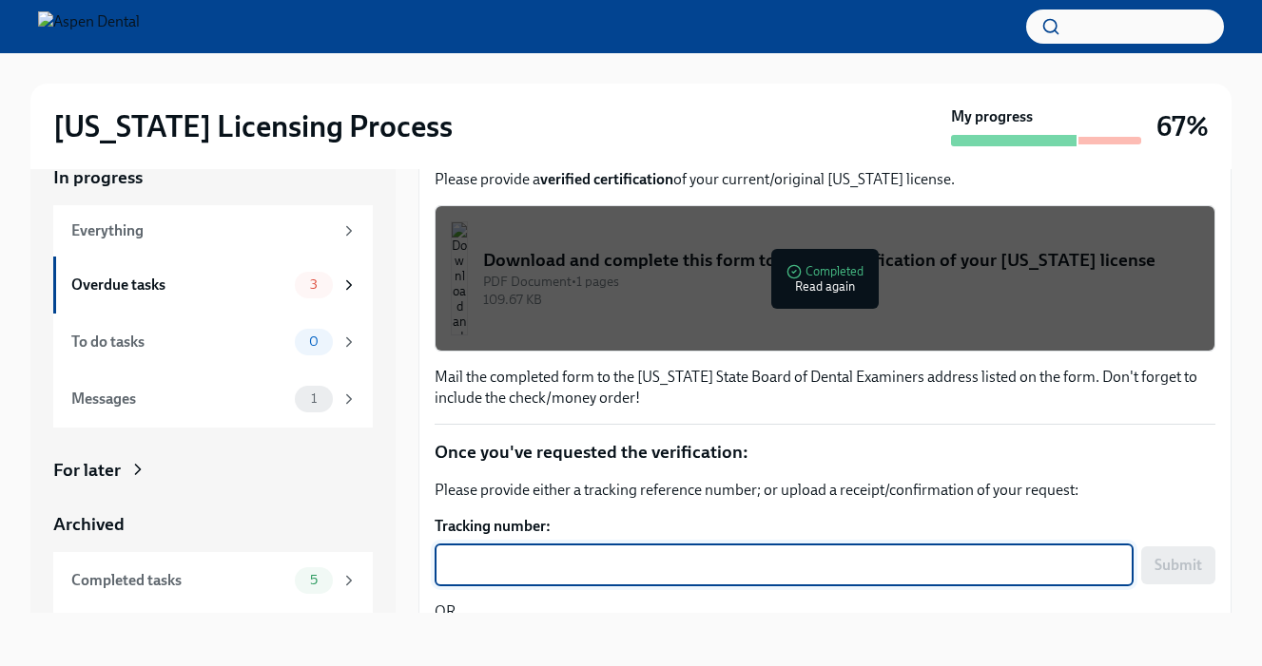
scroll to position [302, 0]
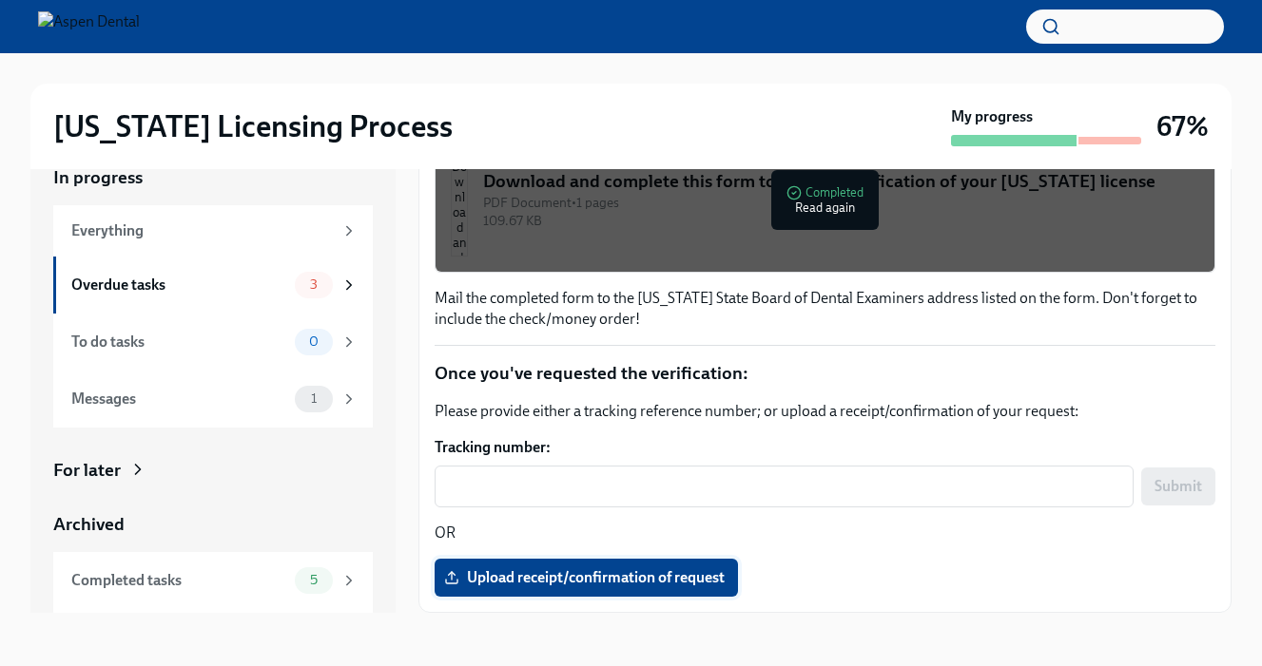
click at [626, 585] on span "Upload receipt/confirmation of request" at bounding box center [586, 577] width 277 height 19
click at [0, 0] on input "Upload receipt/confirmation of request" at bounding box center [0, 0] width 0 height 0
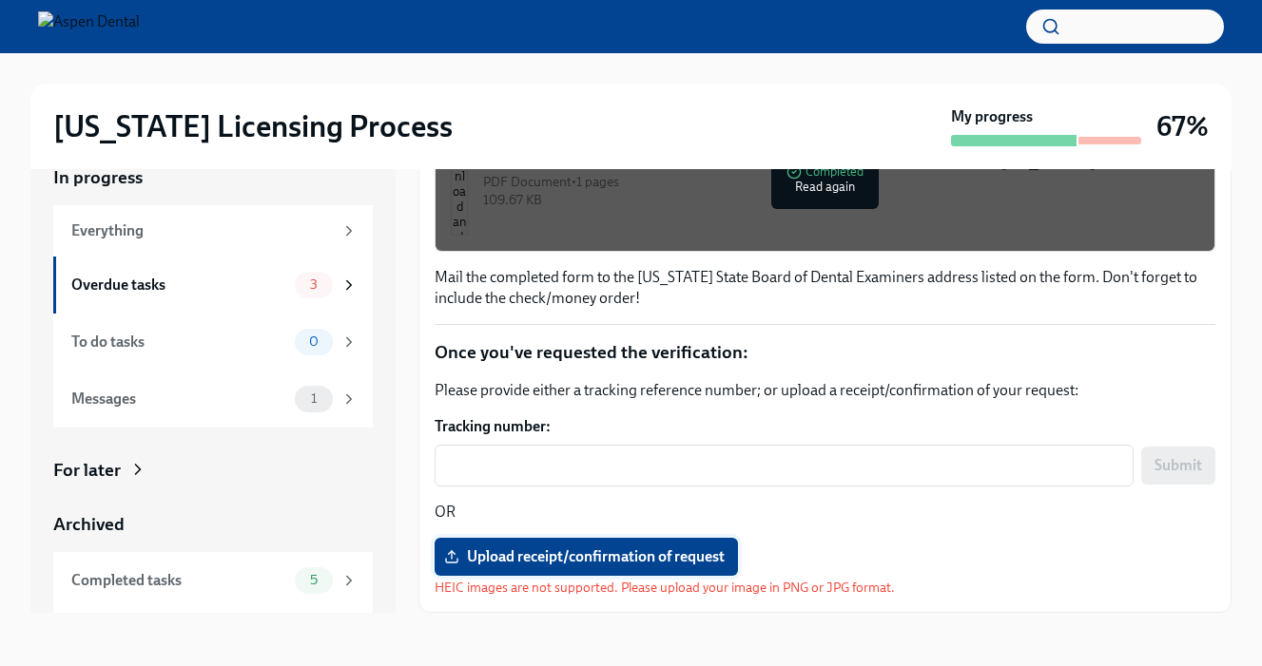
click at [663, 562] on span "Upload receipt/confirmation of request" at bounding box center [586, 557] width 277 height 19
click at [0, 0] on input "Upload receipt/confirmation of request" at bounding box center [0, 0] width 0 height 0
click at [692, 484] on div "x ​" at bounding box center [783, 466] width 699 height 42
click at [664, 566] on span "Upload receipt/confirmation of request" at bounding box center [586, 557] width 277 height 19
click at [0, 0] on input "Upload receipt/confirmation of request" at bounding box center [0, 0] width 0 height 0
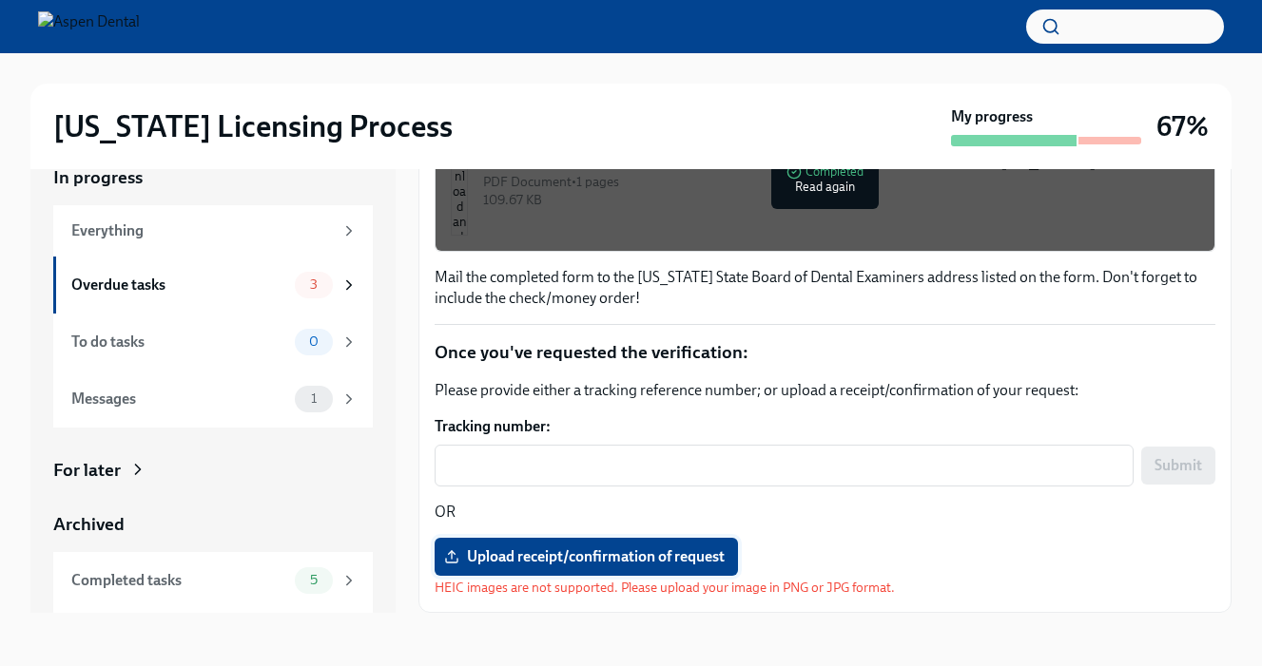
click at [581, 562] on span "Upload receipt/confirmation of request" at bounding box center [586, 557] width 277 height 19
click at [0, 0] on input "Upload receipt/confirmation of request" at bounding box center [0, 0] width 0 height 0
click at [672, 552] on span "Upload receipt/confirmation of request" at bounding box center [586, 557] width 277 height 19
click at [0, 0] on input "Upload receipt/confirmation of request" at bounding box center [0, 0] width 0 height 0
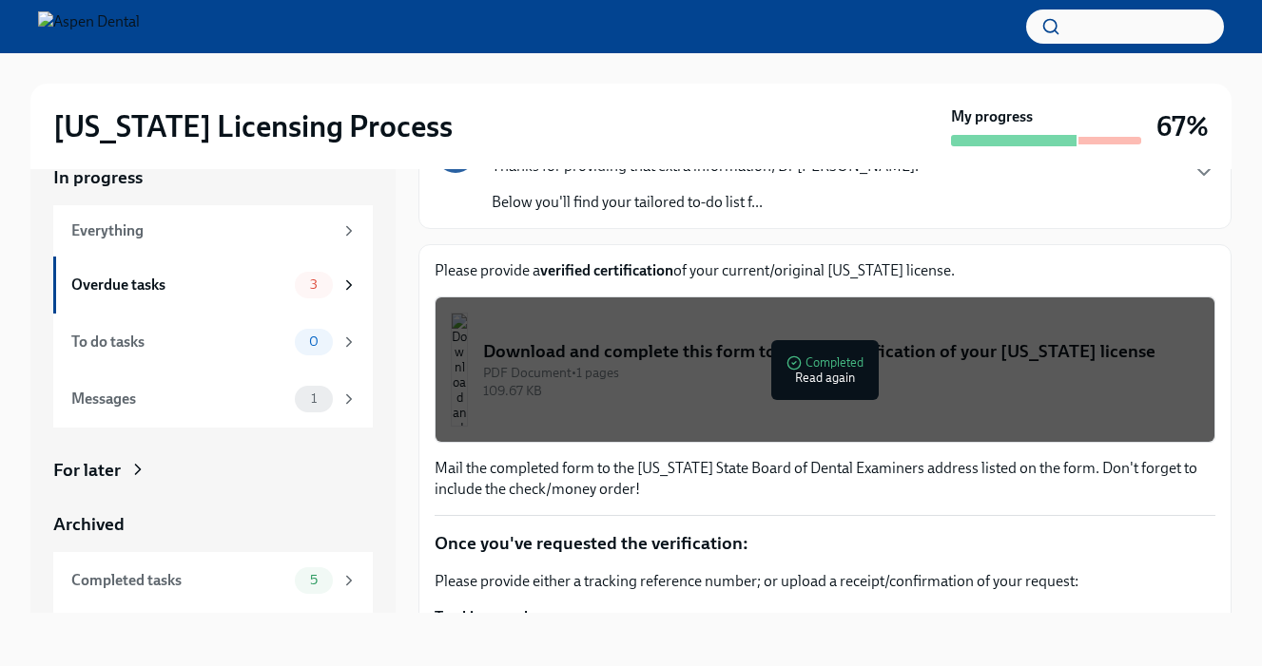
scroll to position [72, 0]
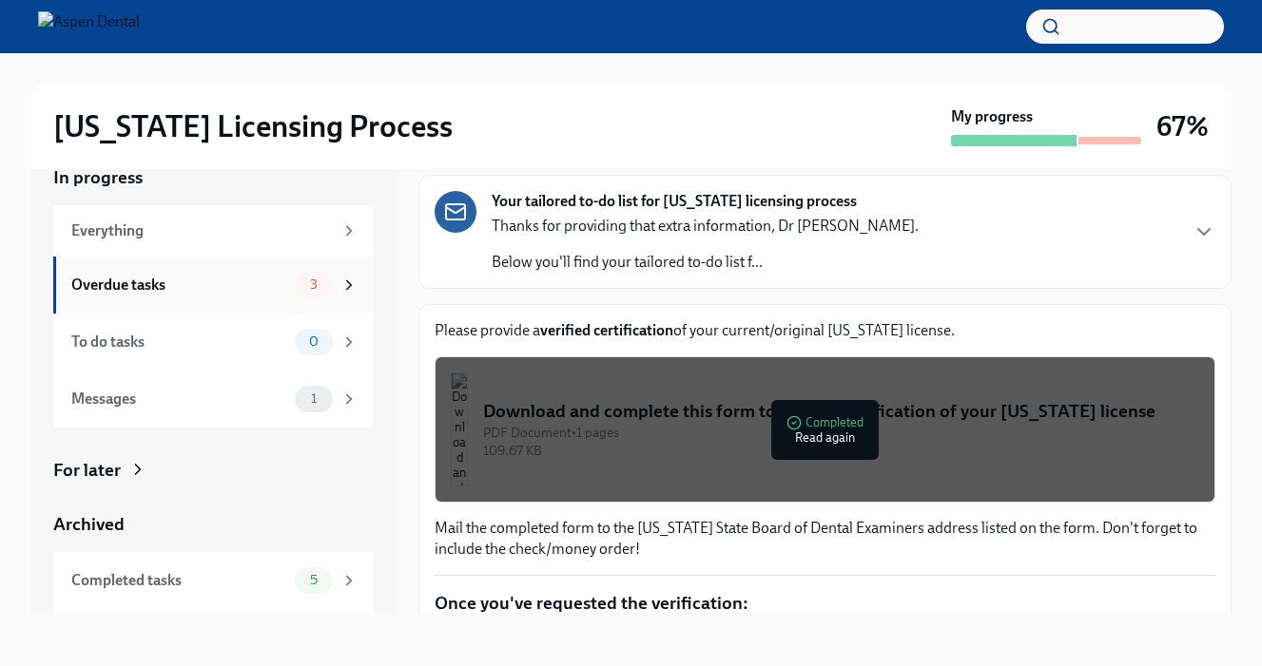
click at [298, 275] on div "3" at bounding box center [326, 285] width 63 height 27
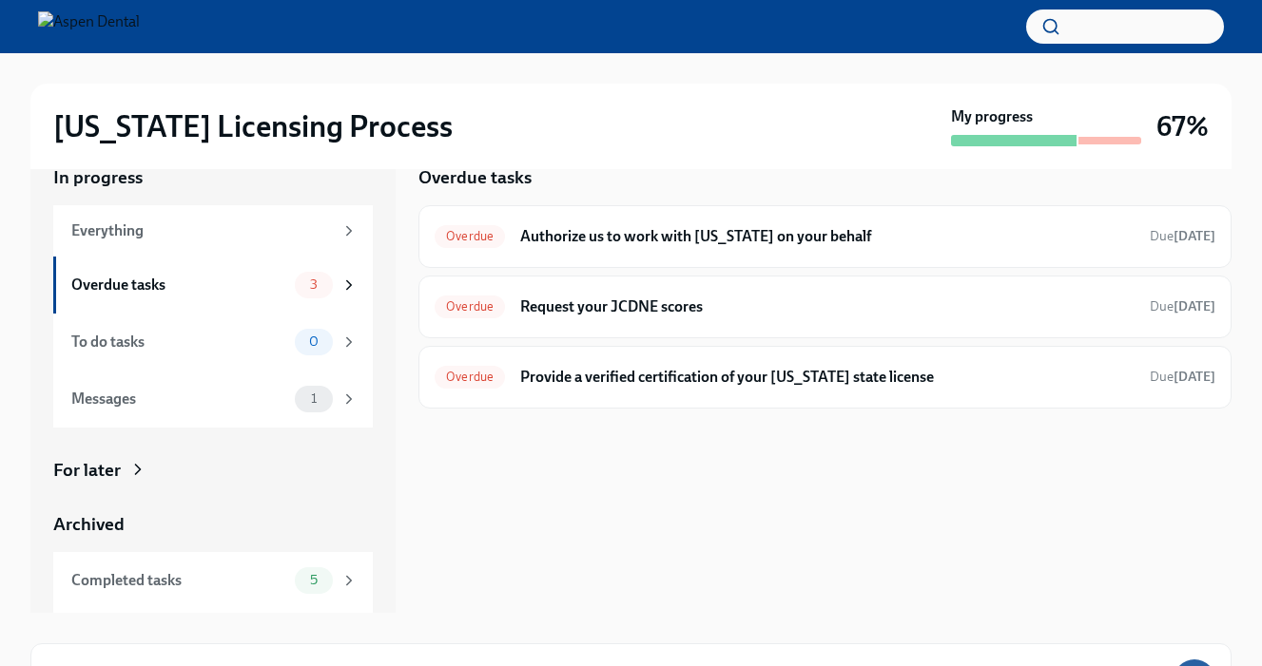
click at [798, 202] on div "Overdue tasks Overdue Authorize us to work with [US_STATE] on your behalf Due […" at bounding box center [824, 286] width 813 height 243
click at [803, 224] on div "Overdue Authorize us to work with [US_STATE] on your behalf Due [DATE]" at bounding box center [824, 237] width 780 height 30
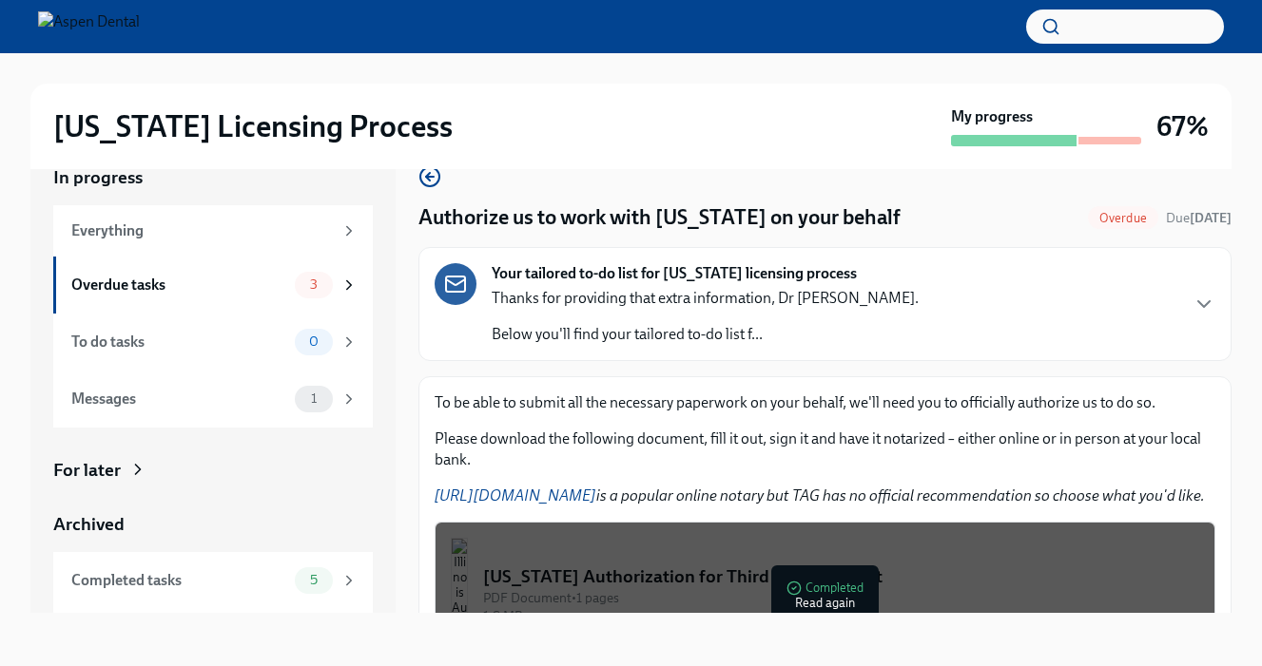
scroll to position [185, 0]
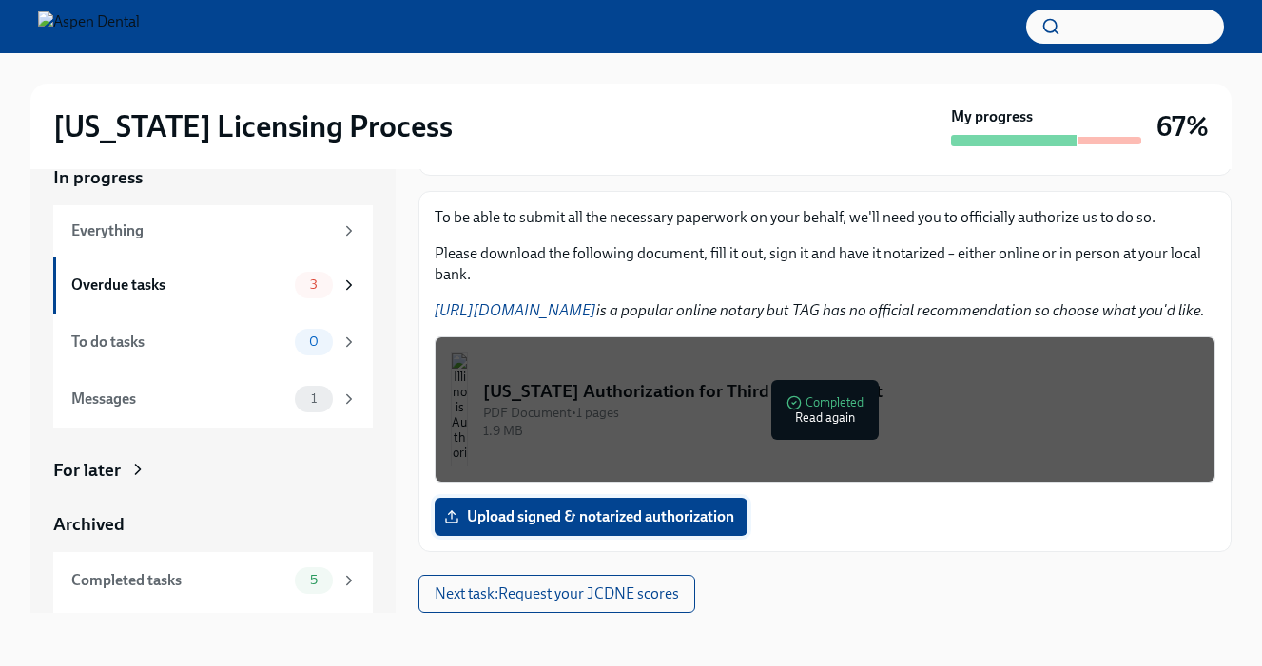
click at [585, 524] on span "Upload signed & notarized authorization" at bounding box center [591, 517] width 286 height 19
click at [0, 0] on input "Upload signed & notarized authorization" at bounding box center [0, 0] width 0 height 0
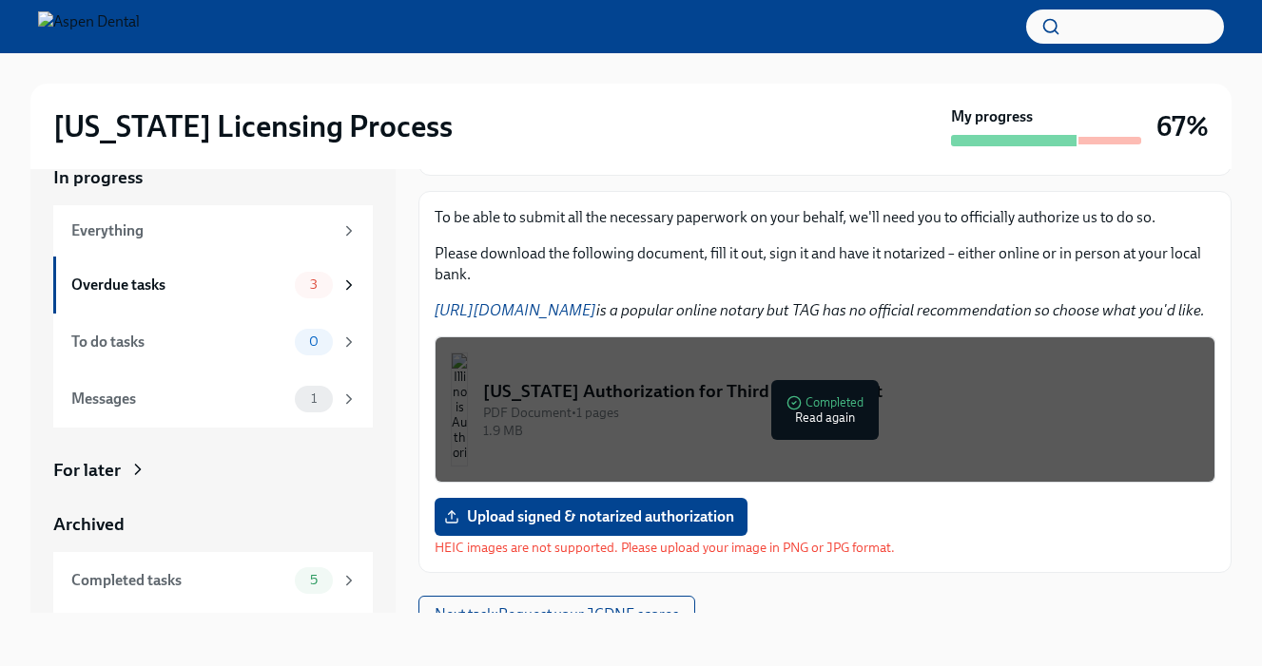
scroll to position [206, 0]
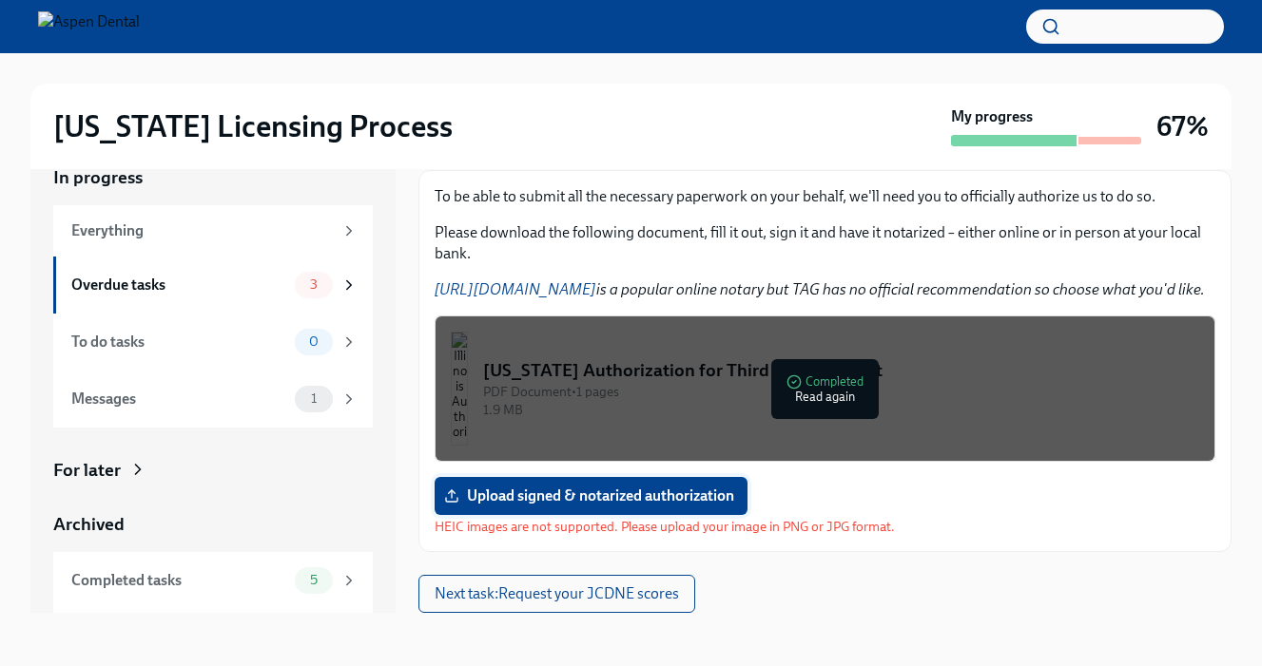
click at [713, 502] on span "Upload signed & notarized authorization" at bounding box center [591, 496] width 286 height 19
click at [0, 0] on input "Upload signed & notarized authorization" at bounding box center [0, 0] width 0 height 0
click at [642, 489] on span "Upload signed & notarized authorization" at bounding box center [591, 496] width 286 height 19
click at [0, 0] on input "Upload signed & notarized authorization" at bounding box center [0, 0] width 0 height 0
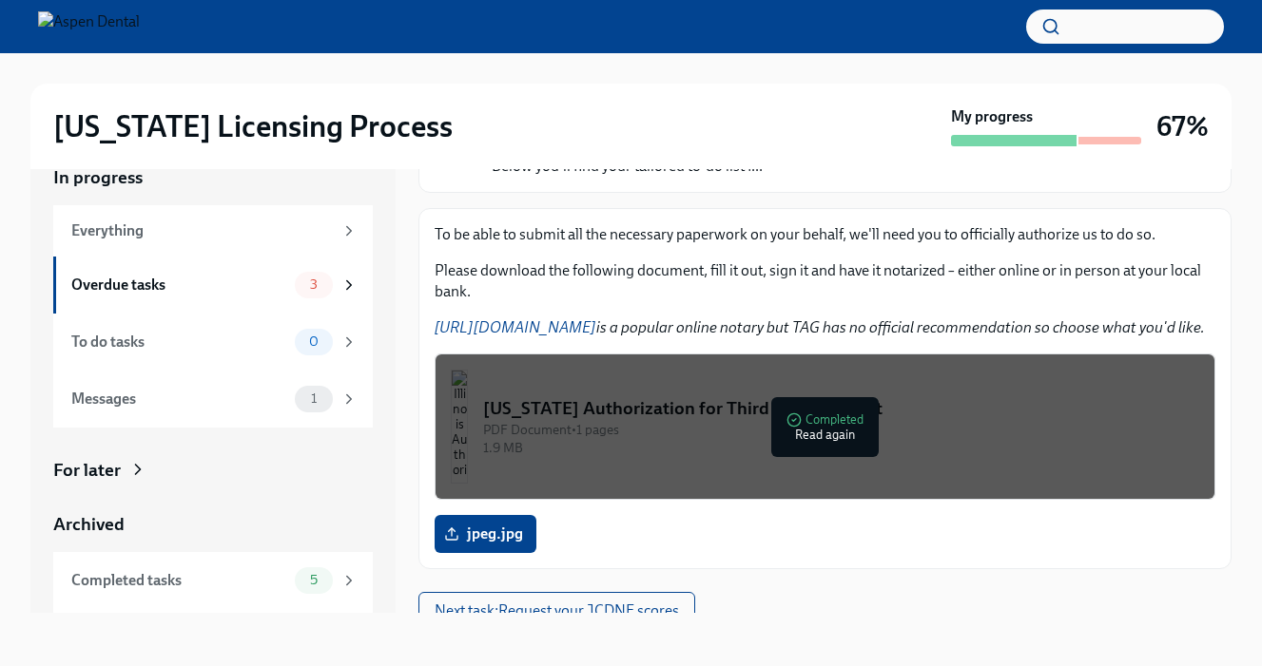
scroll to position [185, 0]
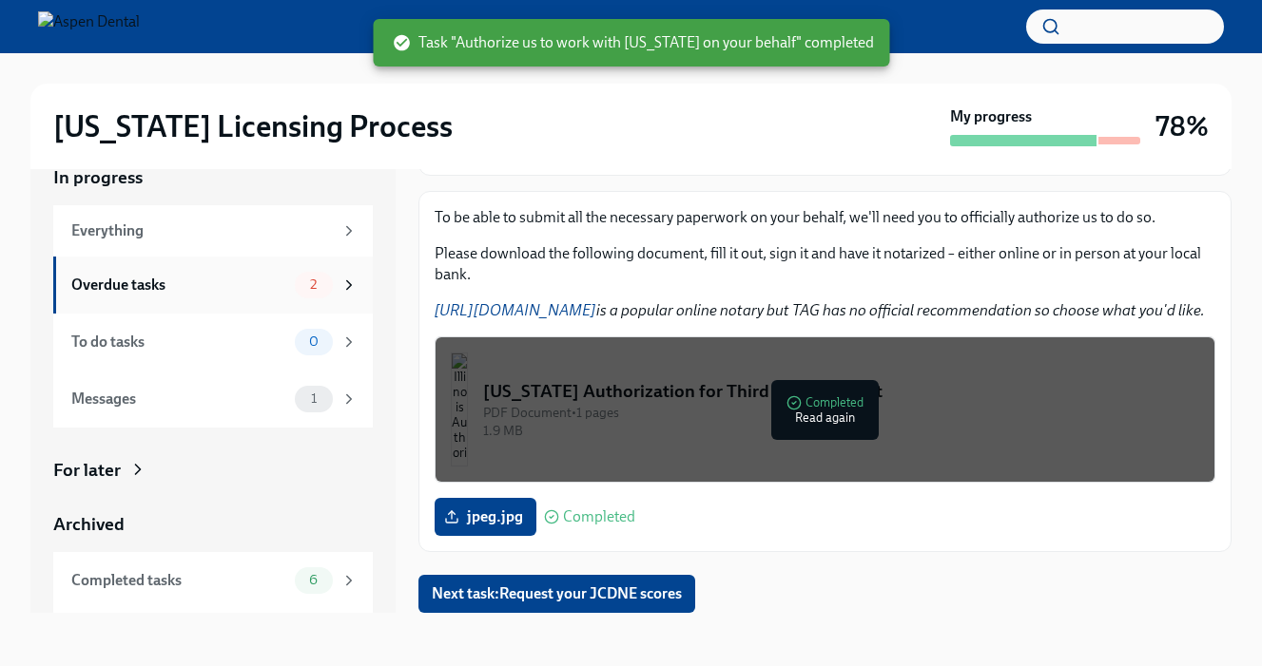
click at [255, 265] on div "Overdue tasks 2" at bounding box center [212, 285] width 319 height 57
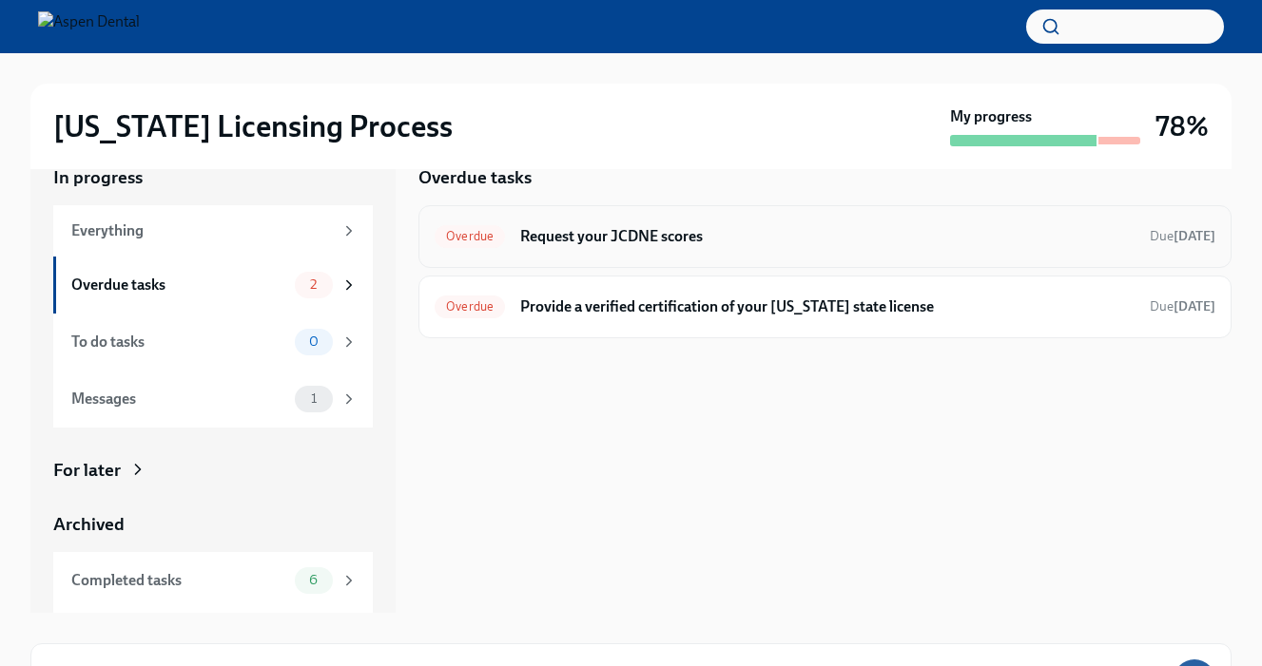
click at [806, 235] on h6 "Request your JCDNE scores" at bounding box center [827, 236] width 614 height 21
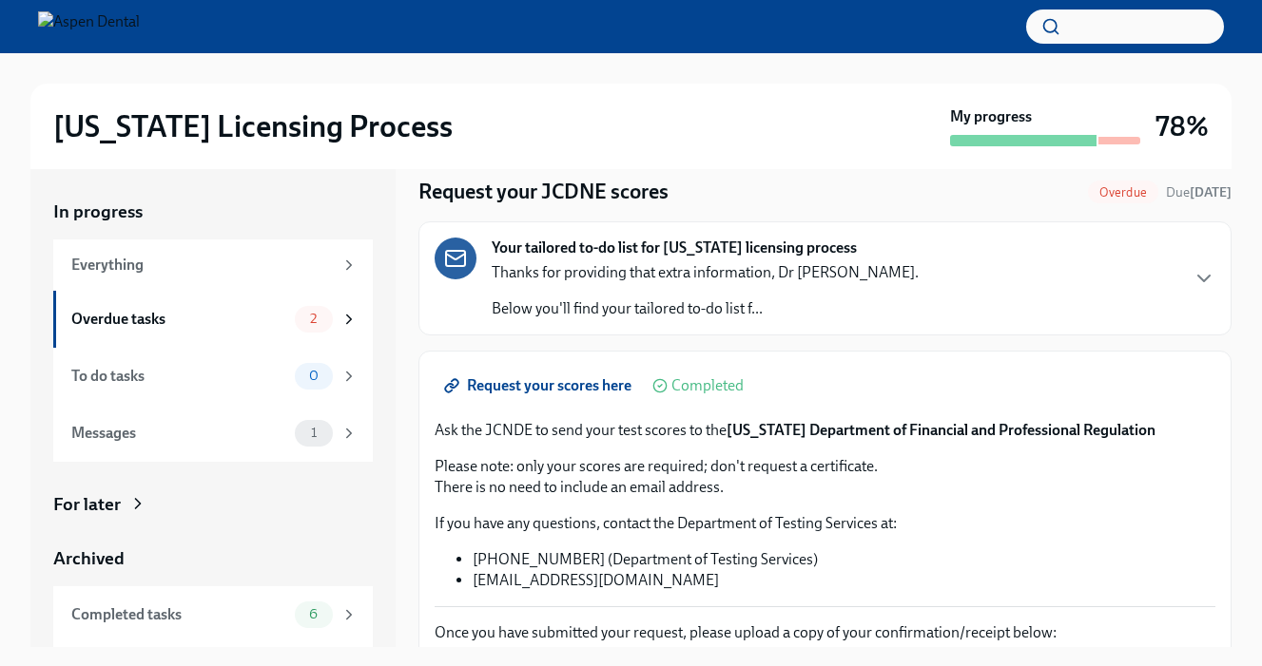
scroll to position [104, 0]
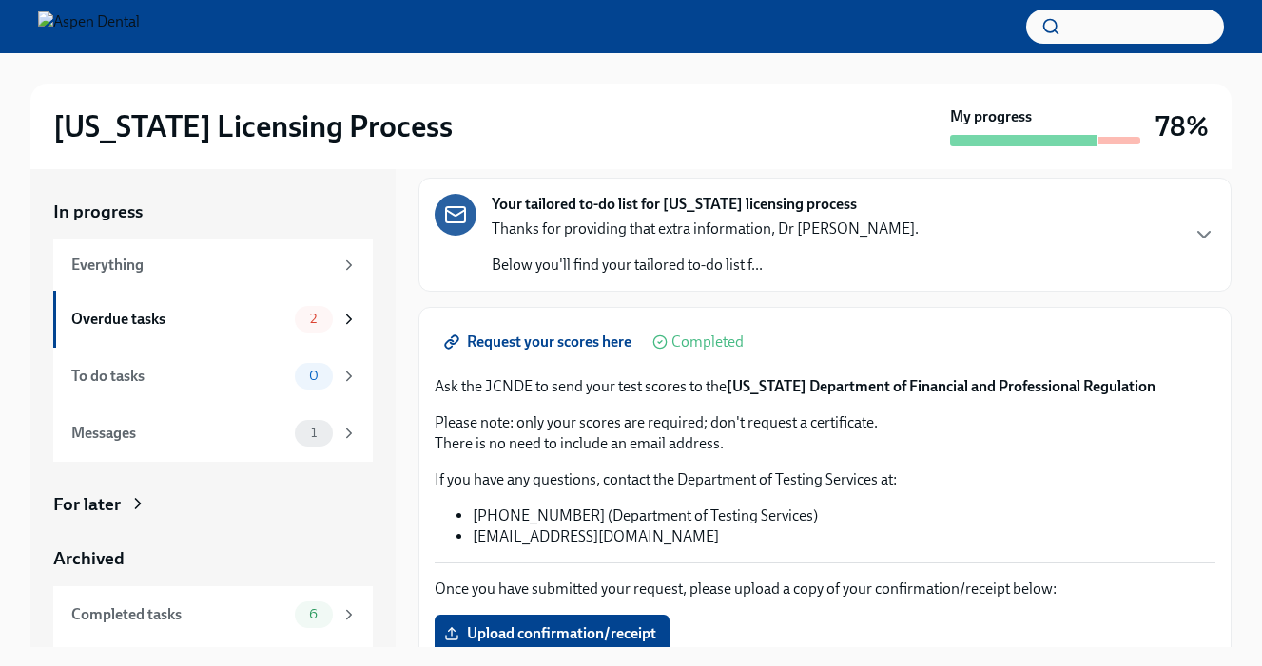
click at [714, 266] on p "Below you'll find your tailored to-do list f..." at bounding box center [704, 265] width 427 height 21
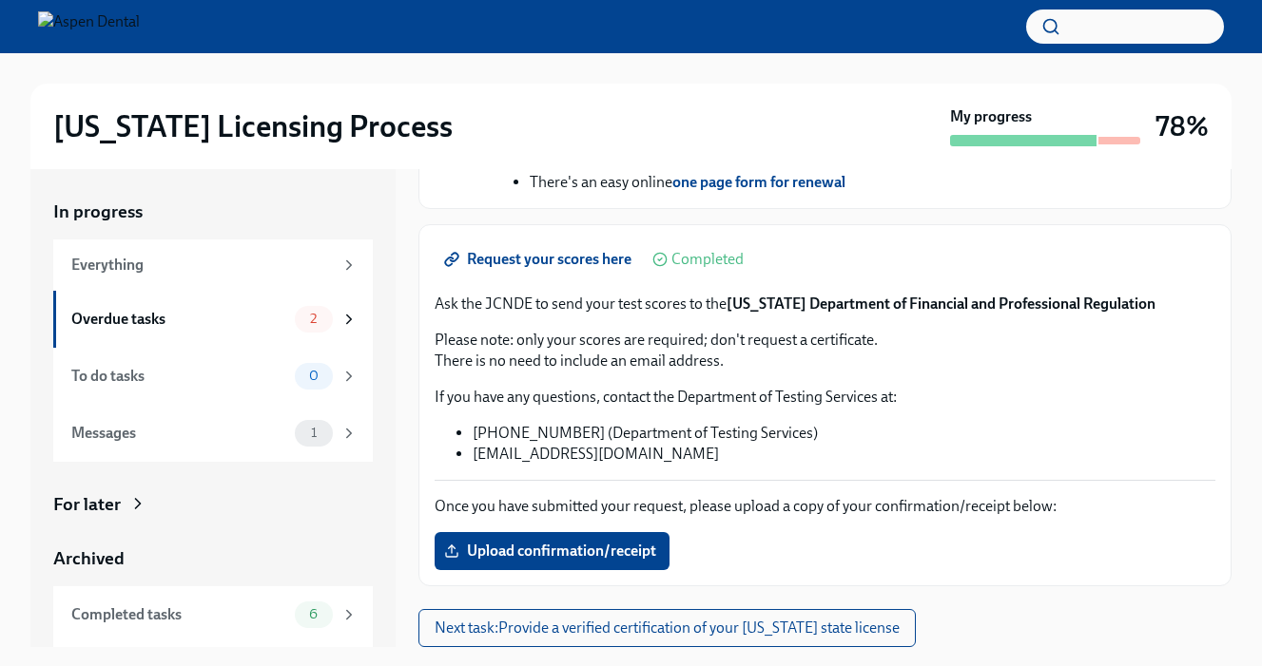
scroll to position [888, 0]
click at [529, 259] on span "Request your scores here" at bounding box center [539, 259] width 183 height 19
click at [300, 328] on div "2" at bounding box center [314, 319] width 38 height 27
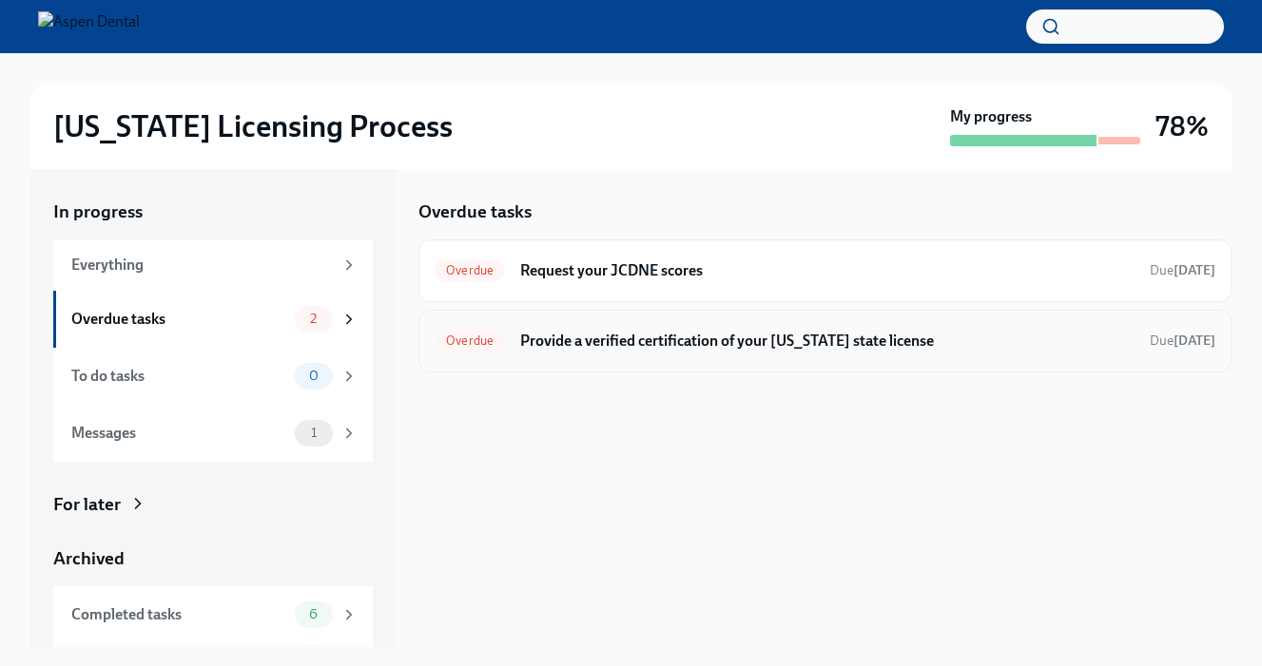
click at [764, 327] on div "Overdue Provide a verified certification of your [US_STATE] state license Due […" at bounding box center [824, 341] width 780 height 30
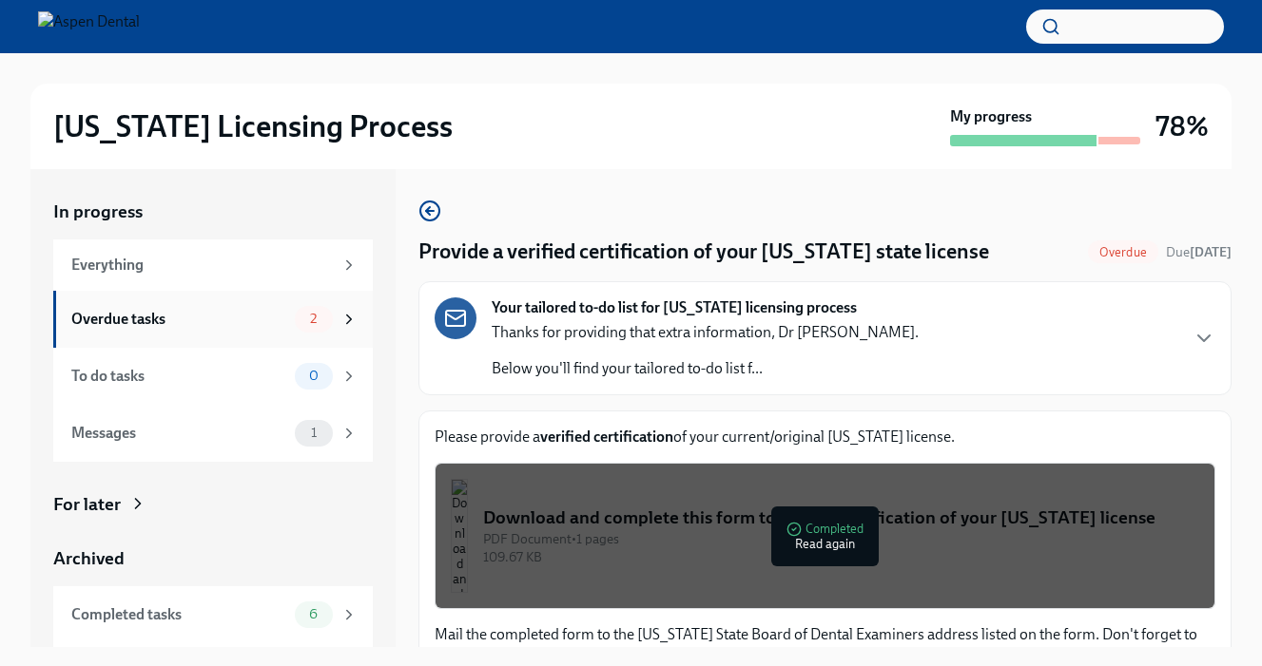
click at [351, 313] on icon at bounding box center [348, 319] width 17 height 17
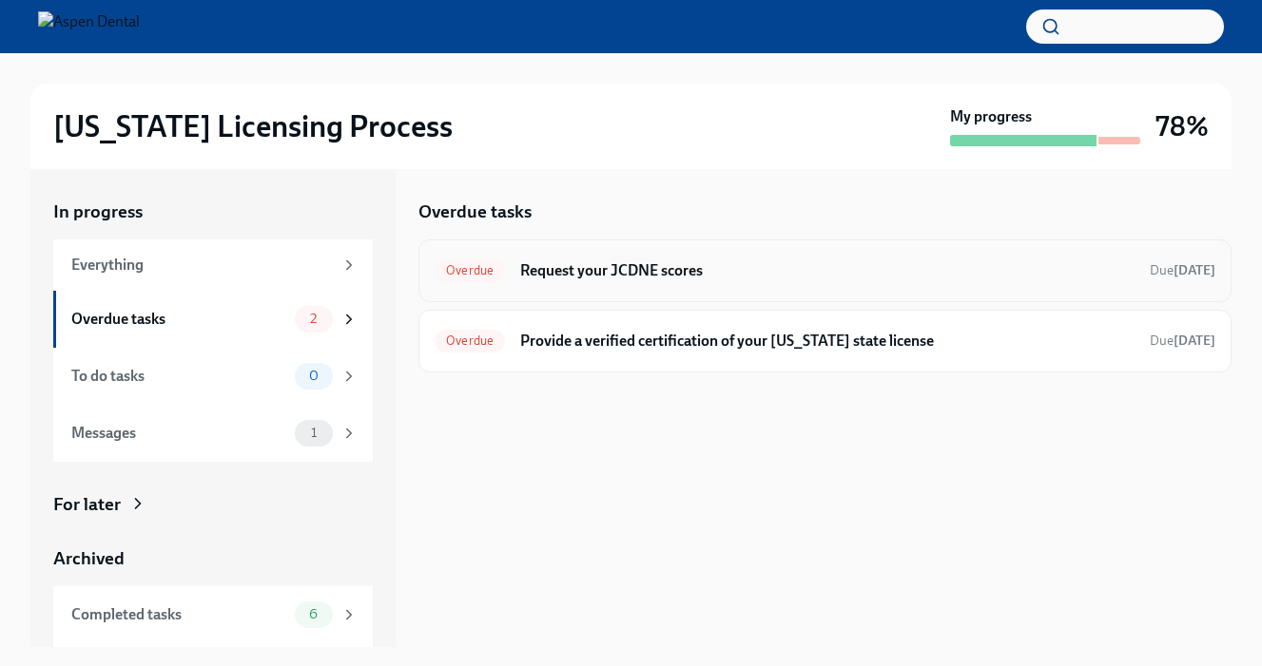
click at [868, 279] on h6 "Request your JCDNE scores" at bounding box center [827, 270] width 614 height 21
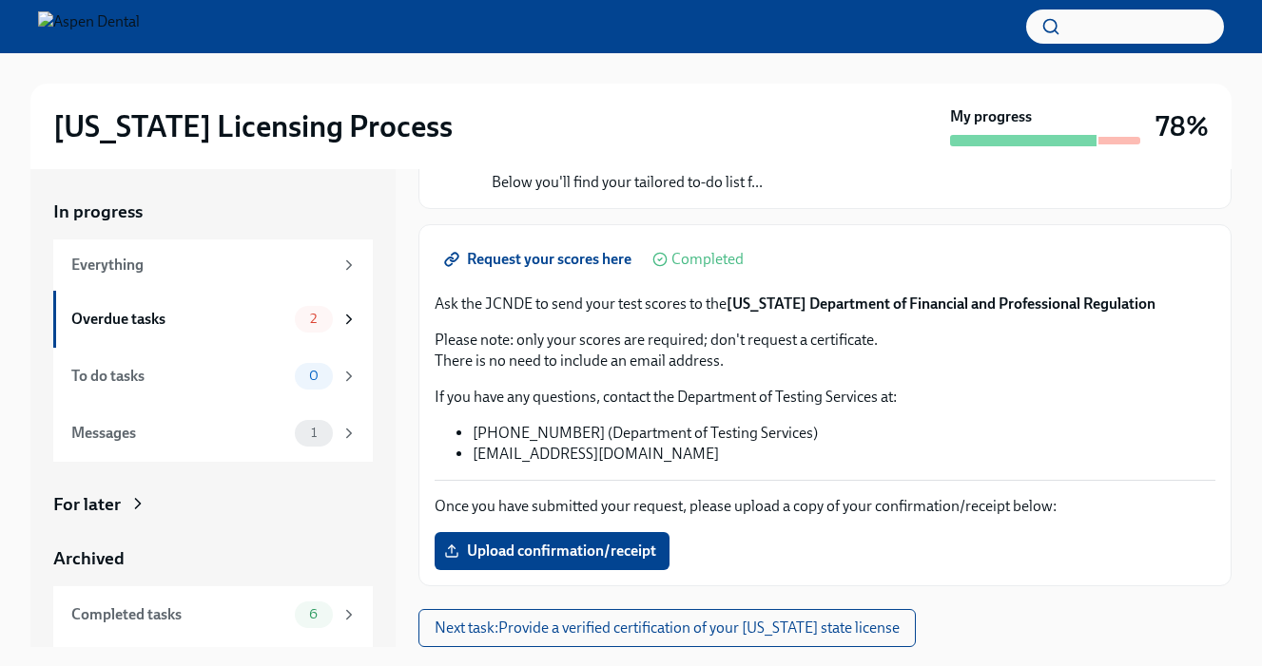
scroll to position [34, 0]
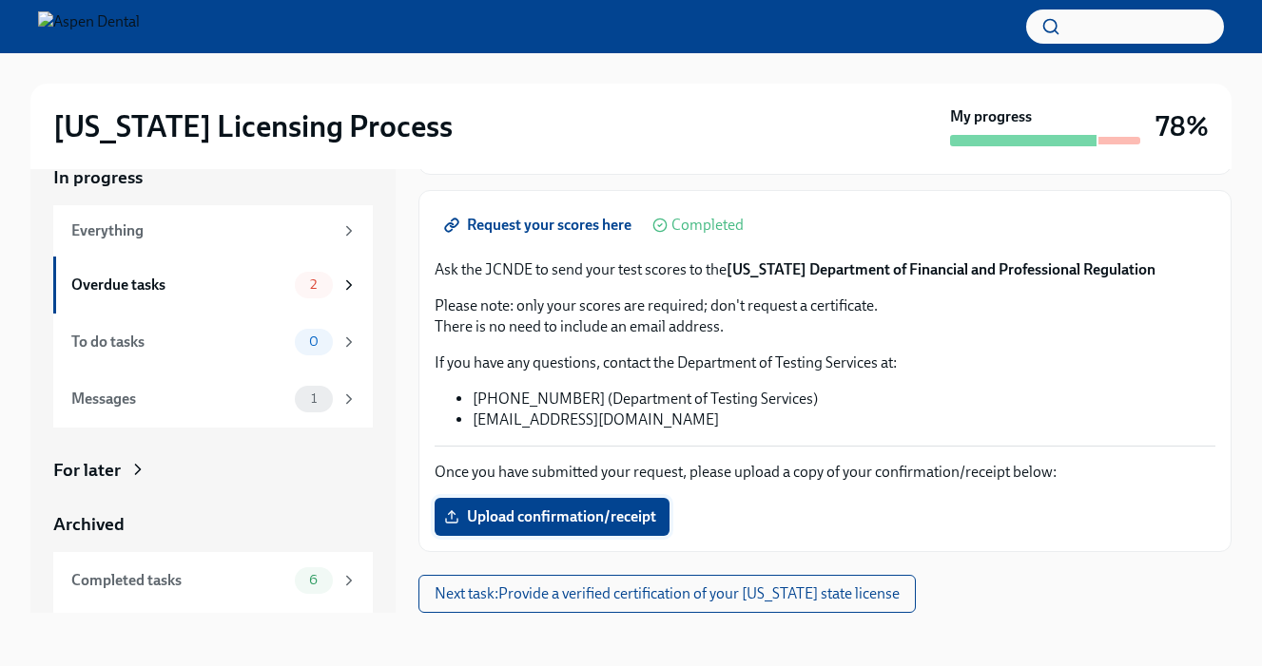
click at [624, 516] on span "Upload confirmation/receipt" at bounding box center [552, 517] width 208 height 19
click at [0, 0] on input "Upload confirmation/receipt" at bounding box center [0, 0] width 0 height 0
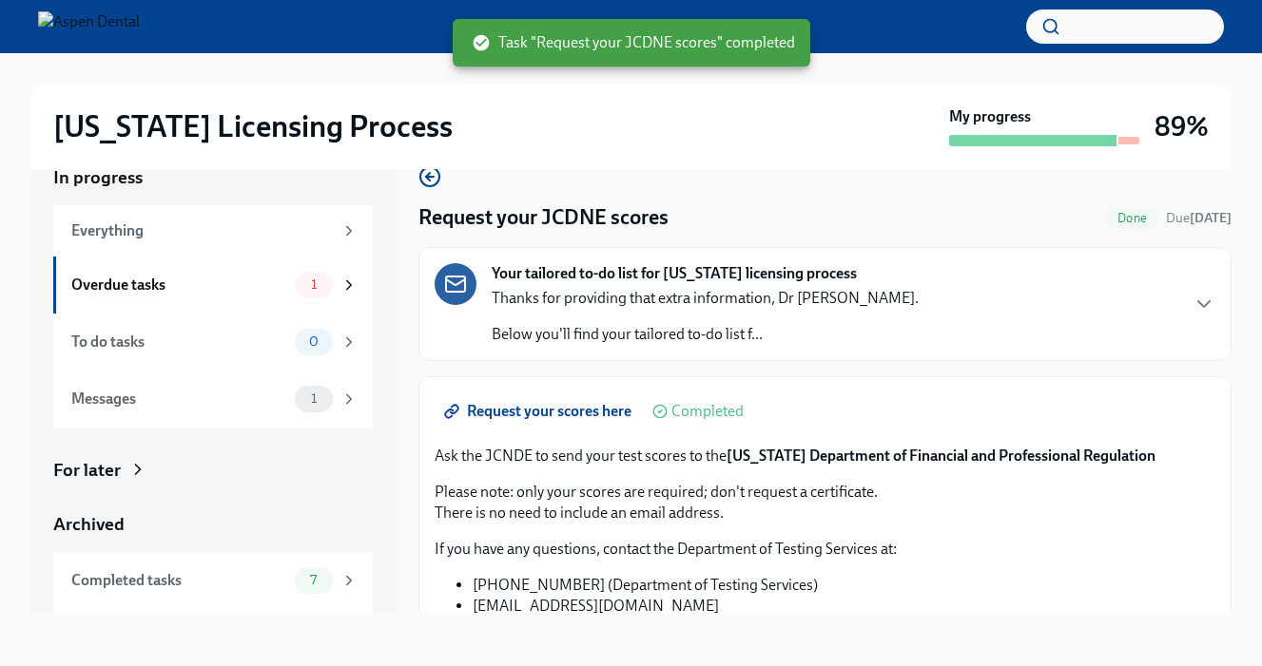
scroll to position [186, 0]
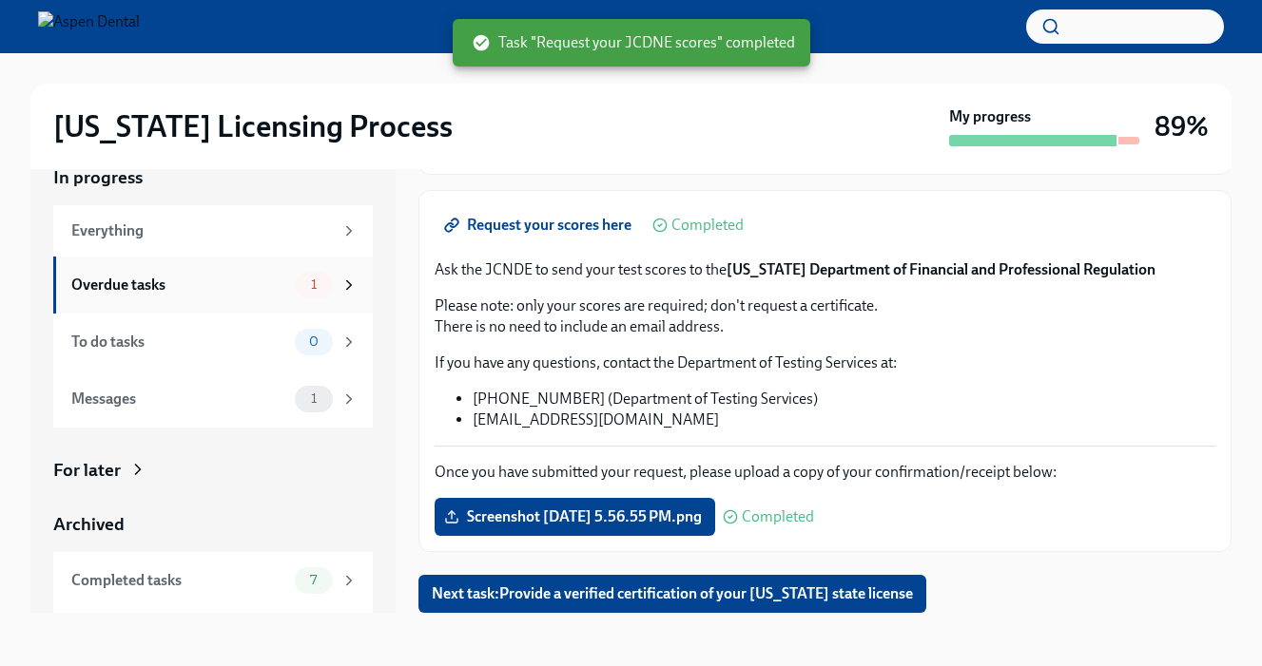
click at [242, 286] on div "Overdue tasks" at bounding box center [179, 285] width 216 height 21
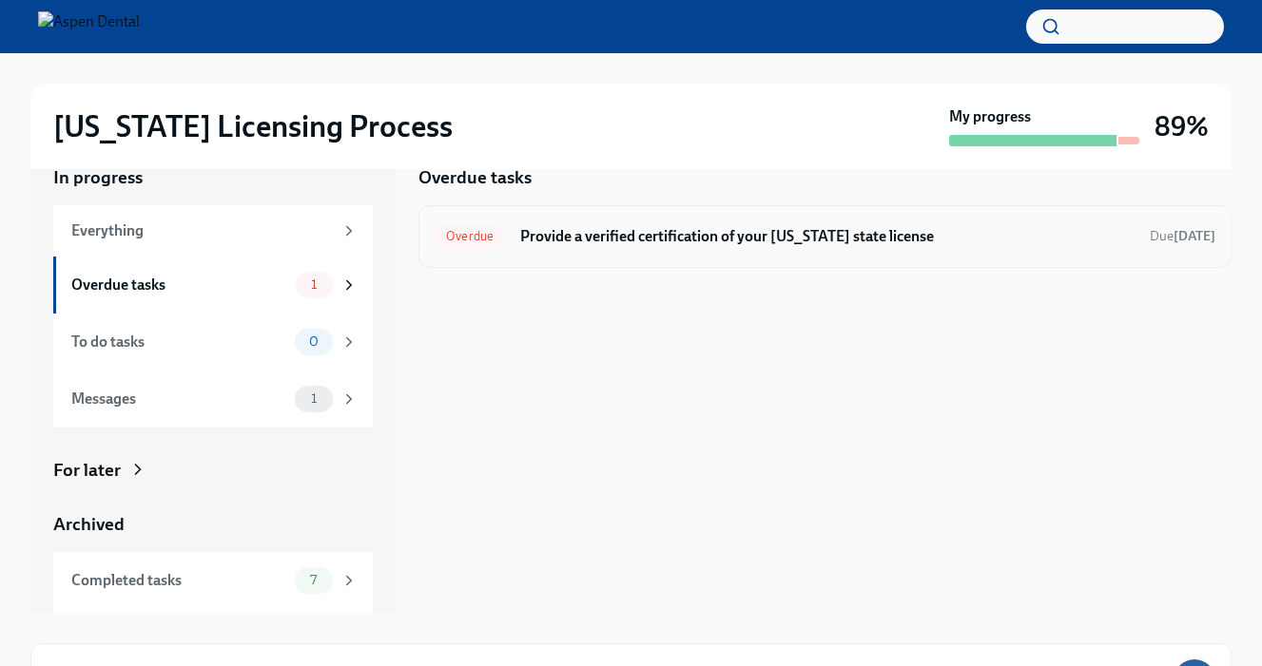
click at [799, 224] on div "Overdue Provide a verified certification of your [US_STATE] state license Due […" at bounding box center [824, 237] width 780 height 30
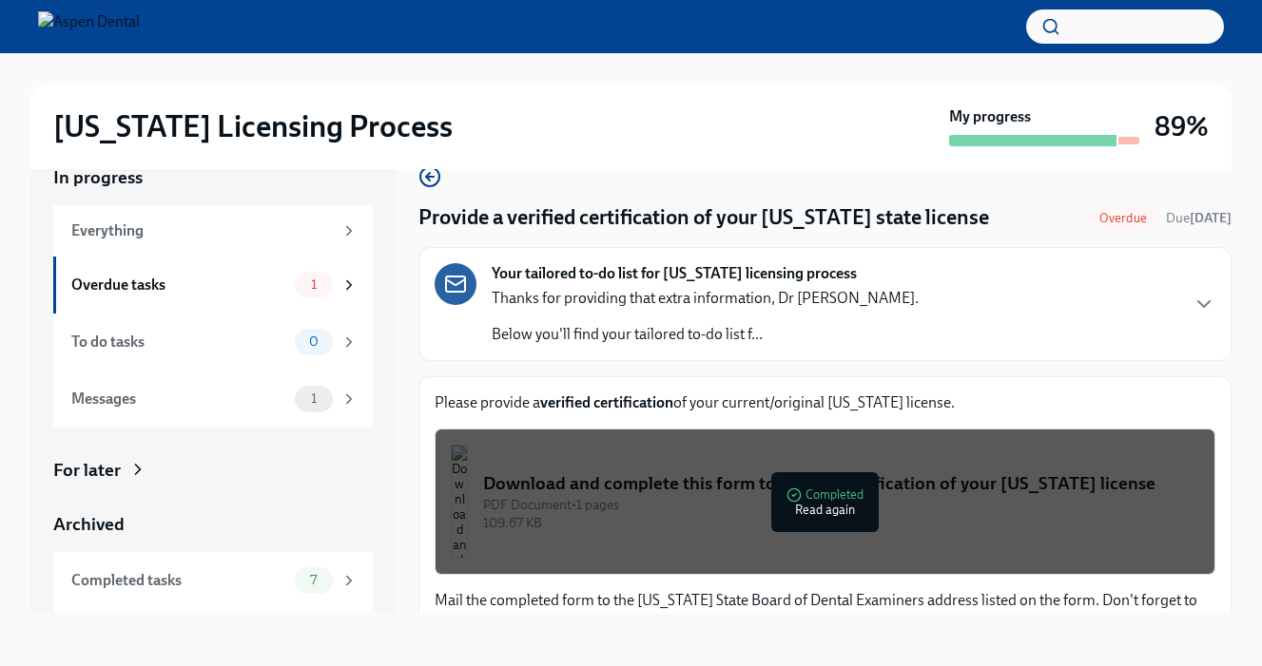
scroll to position [302, 0]
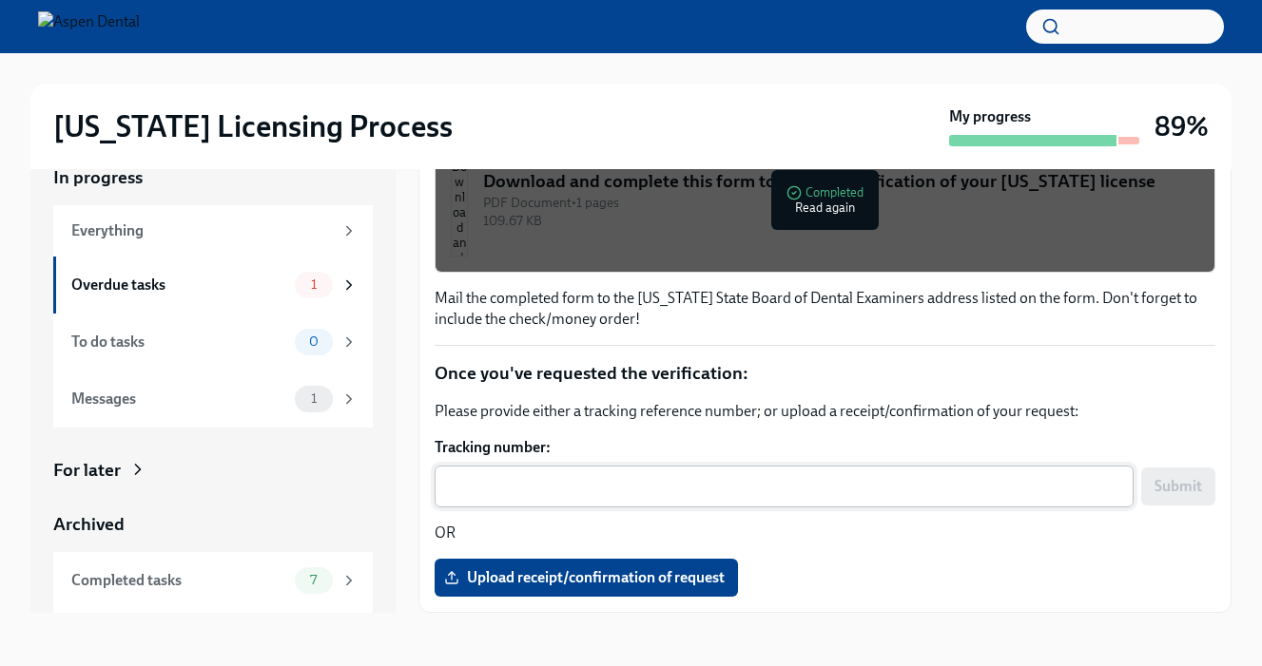
click at [619, 477] on textarea "Tracking number:" at bounding box center [784, 486] width 676 height 23
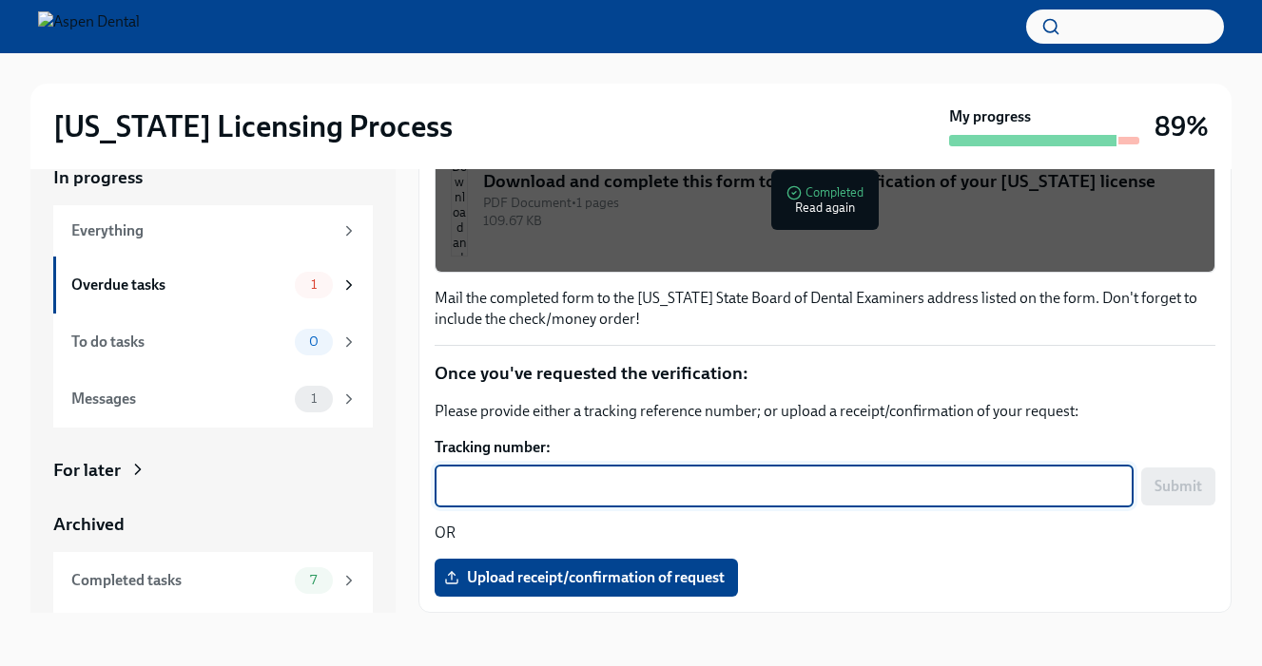
click at [964, 417] on p "Please provide either a tracking reference number; or upload a receipt/confirma…" at bounding box center [824, 411] width 780 height 21
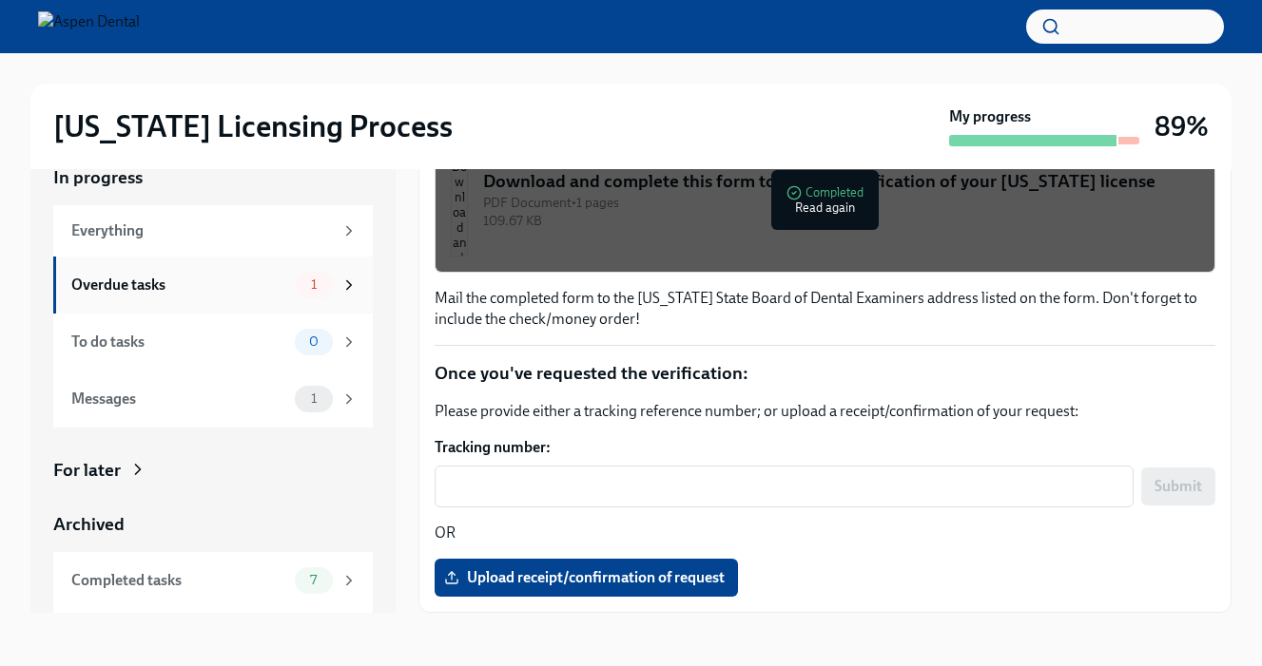
click at [196, 283] on div "Overdue tasks" at bounding box center [179, 285] width 216 height 21
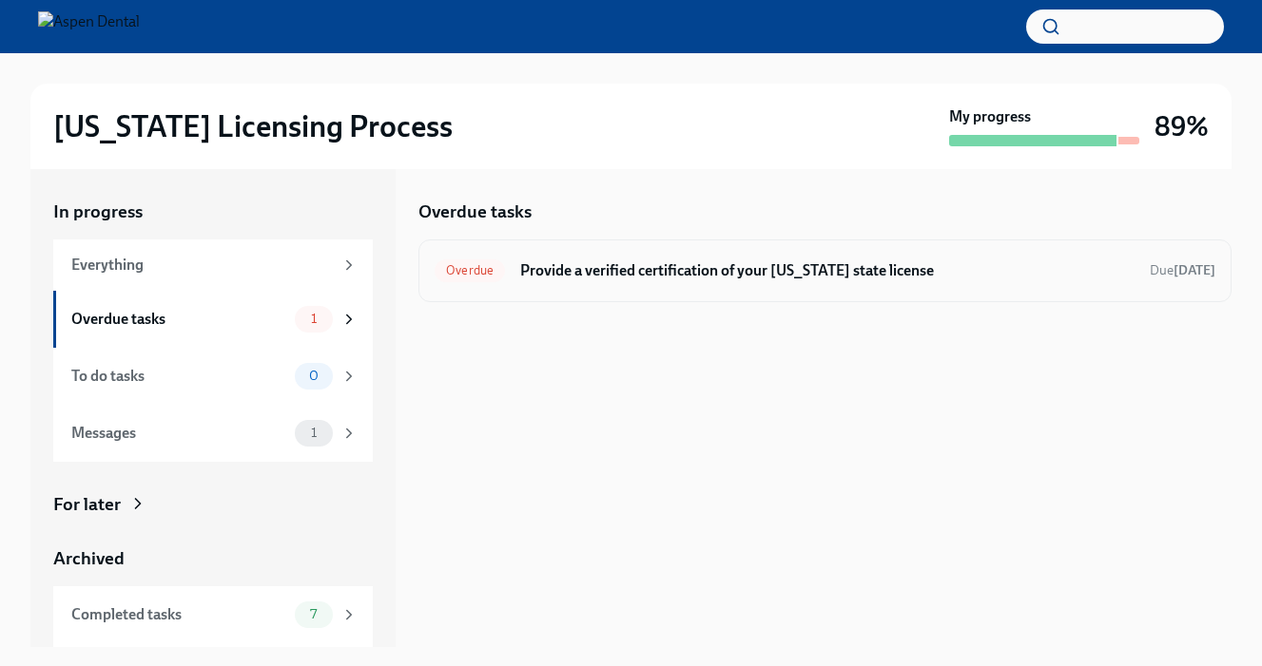
click at [723, 256] on div "Overdue Provide a verified certification of your [US_STATE] state license Due […" at bounding box center [824, 271] width 780 height 30
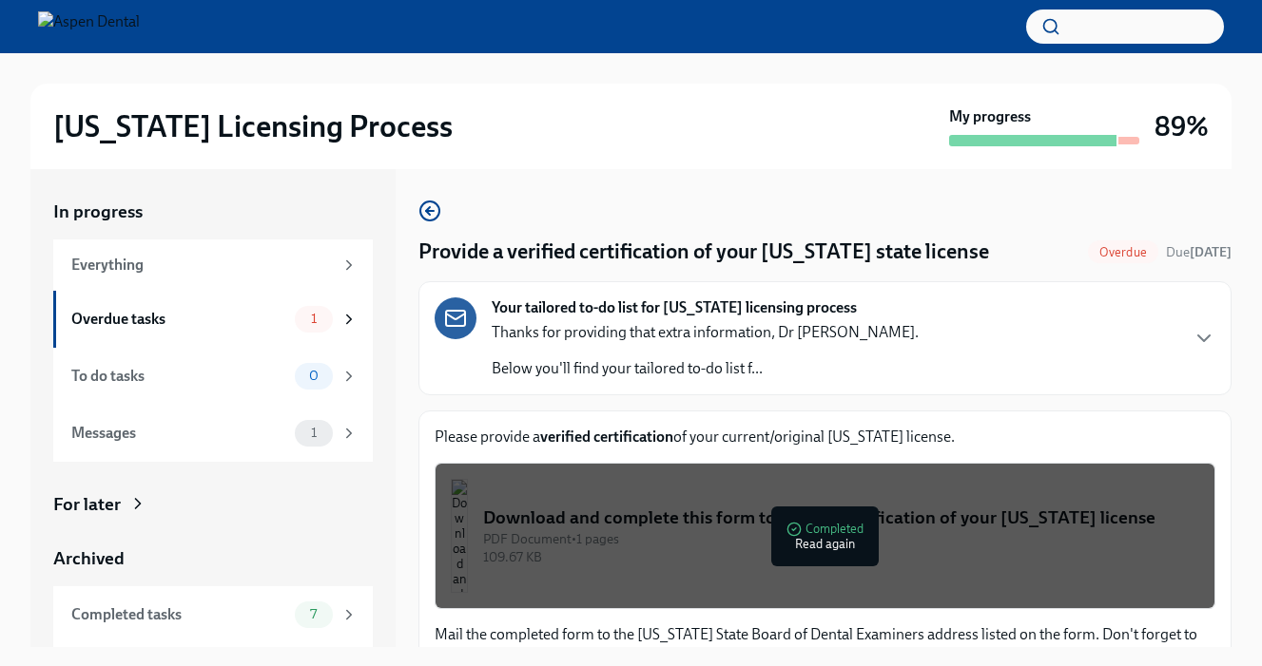
scroll to position [86, 0]
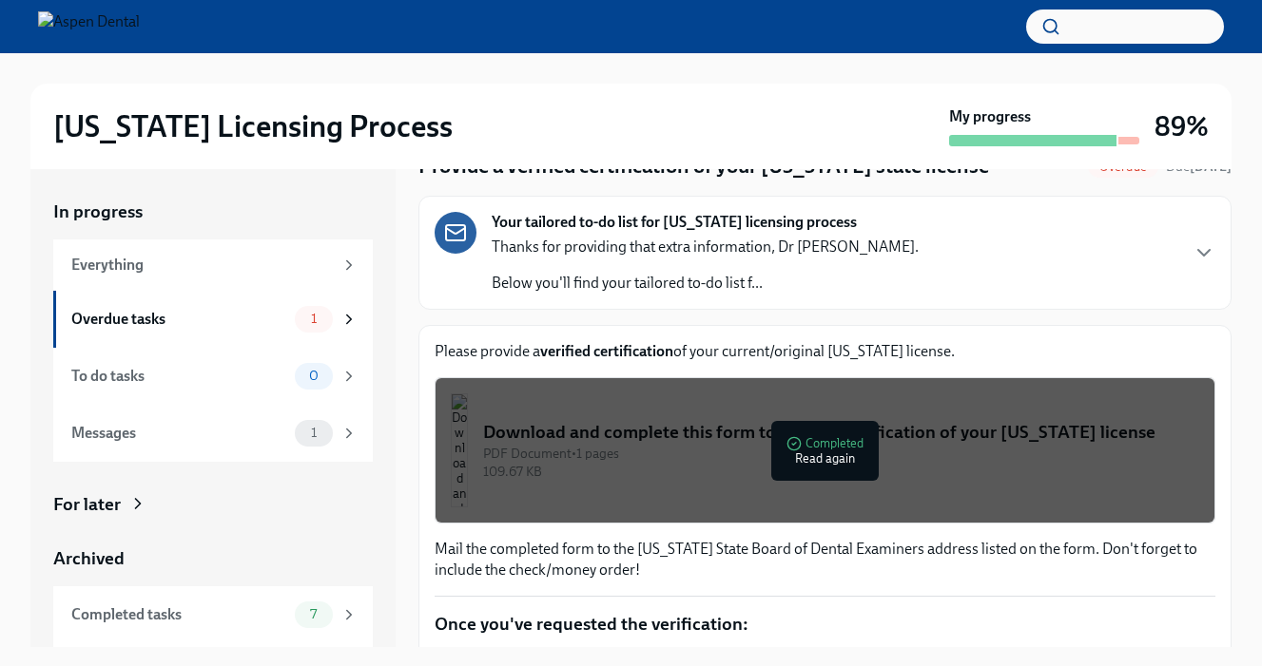
click at [936, 320] on div "Provide a verified certification of your [US_STATE] state license Overdue Due […" at bounding box center [824, 489] width 813 height 750
click at [926, 284] on div "Your tailored to-do list for [US_STATE] licensing process Thanks for providing …" at bounding box center [824, 253] width 780 height 82
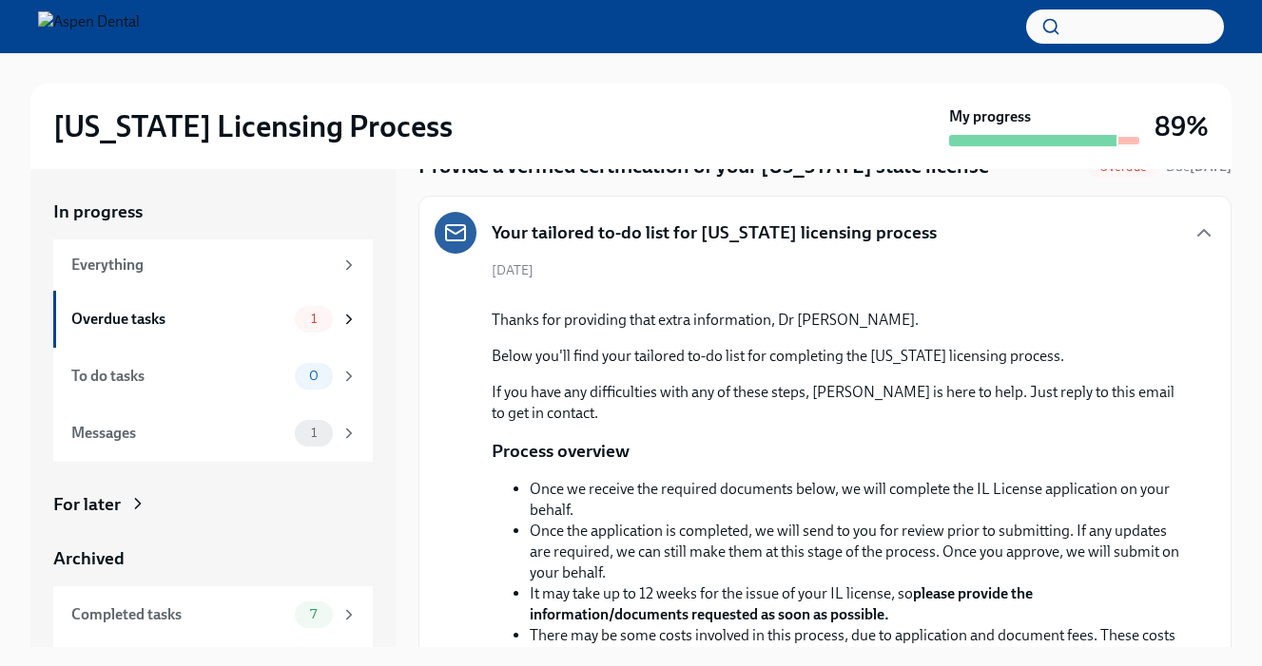
click at [932, 223] on div "Your tailored to-do list for [US_STATE] licensing process" at bounding box center [824, 233] width 780 height 42
click at [1198, 234] on icon "button" at bounding box center [1203, 233] width 11 height 6
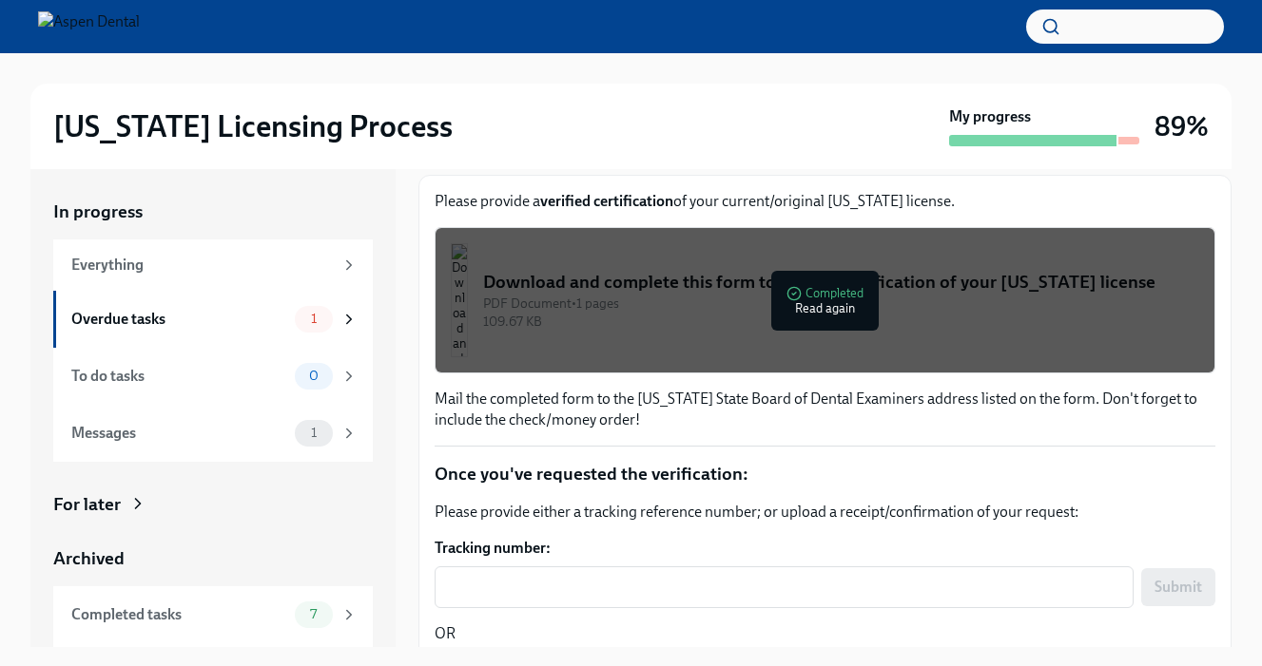
scroll to position [0, 0]
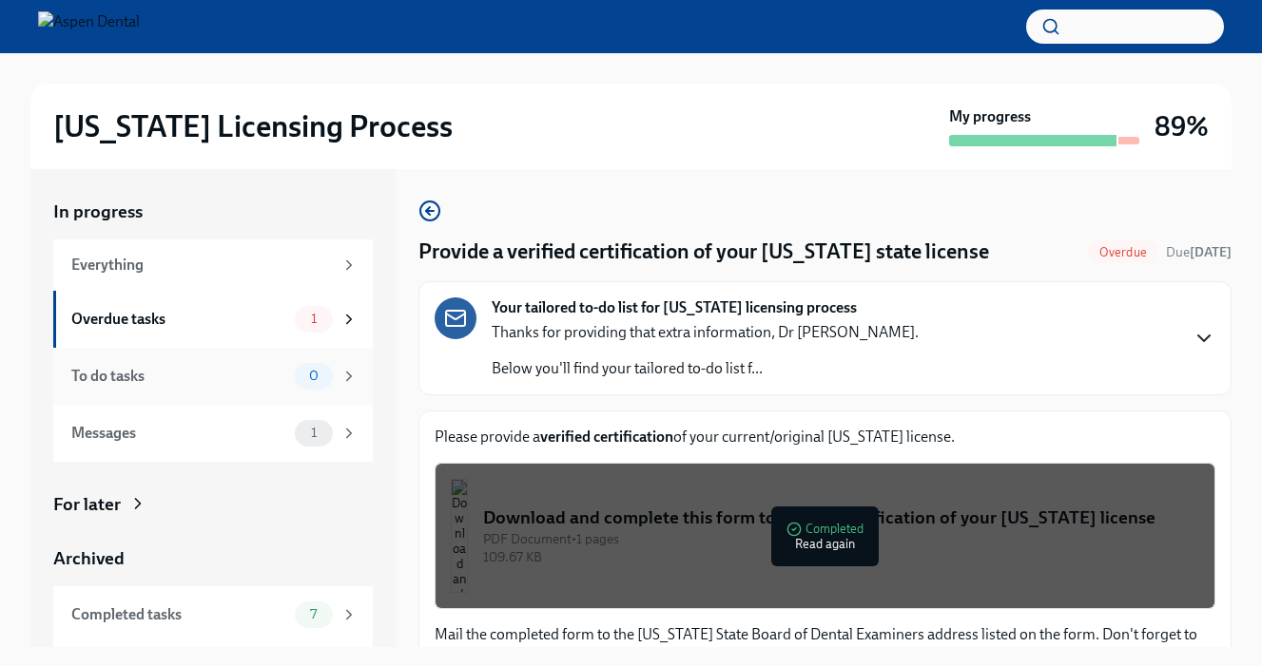
click at [241, 382] on div "To do tasks" at bounding box center [179, 376] width 216 height 21
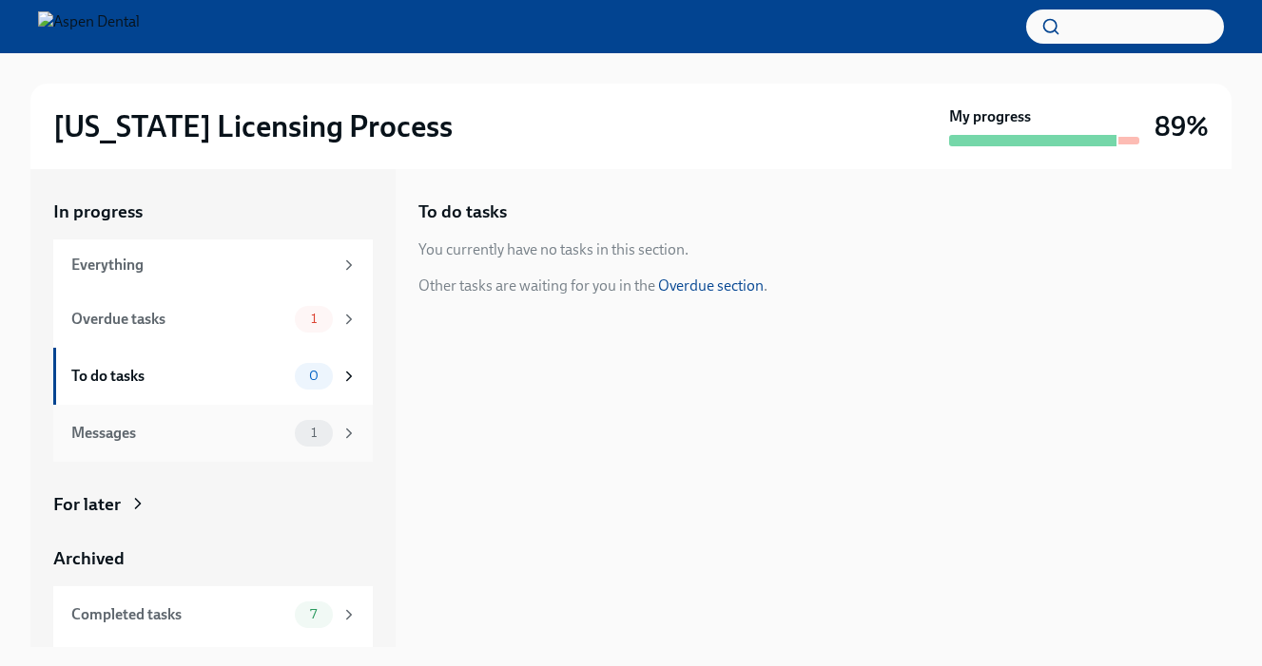
click at [210, 433] on div "Messages" at bounding box center [179, 433] width 216 height 21
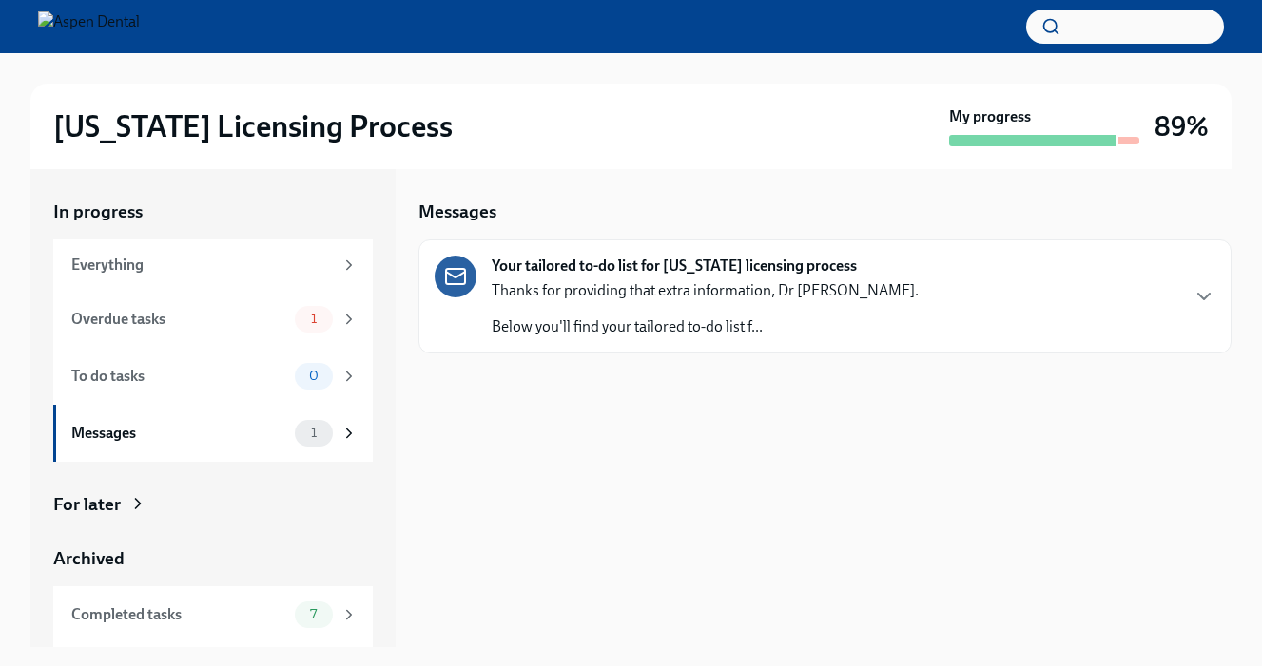
click at [928, 297] on div "Your tailored to-do list for [US_STATE] licensing process Thanks for providing …" at bounding box center [824, 297] width 780 height 82
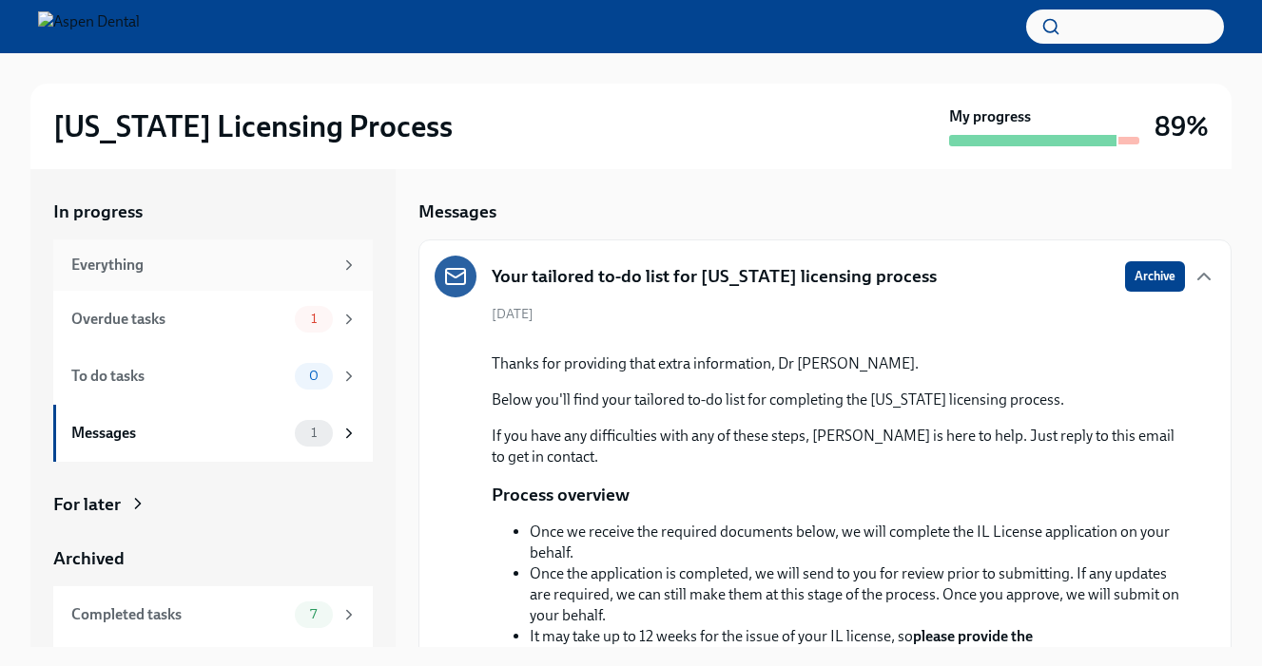
click at [199, 253] on div "Everything" at bounding box center [212, 265] width 319 height 51
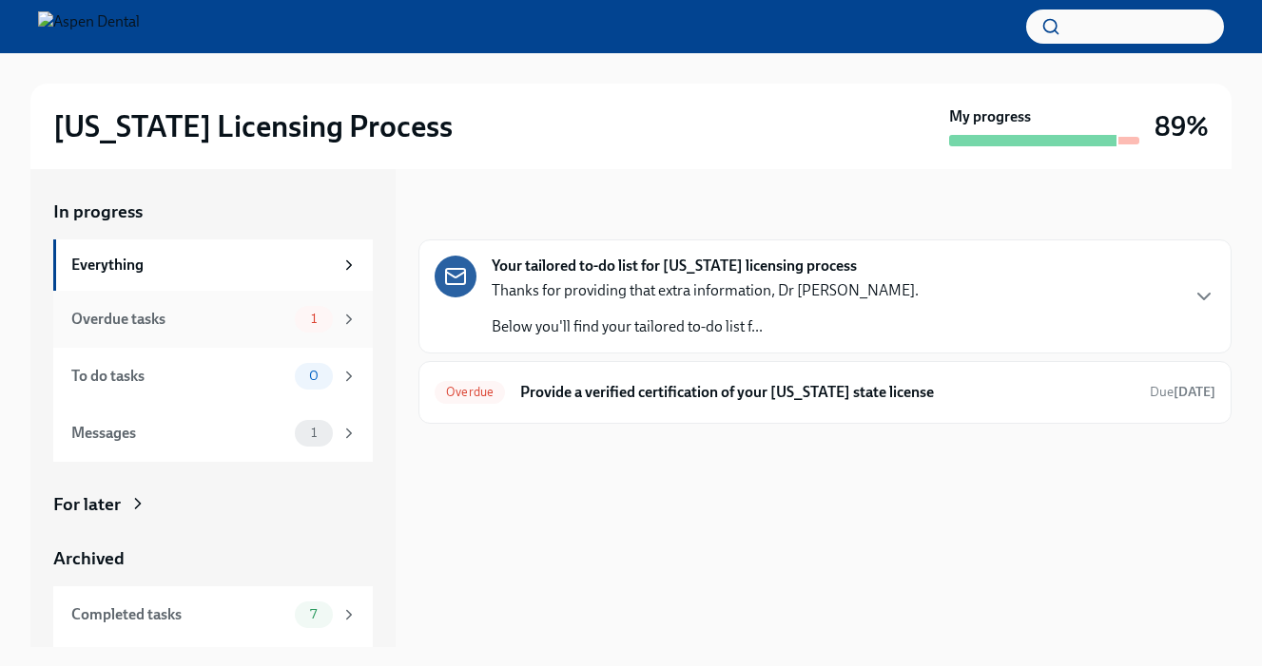
click at [213, 300] on div "Overdue tasks 1" at bounding box center [212, 319] width 319 height 57
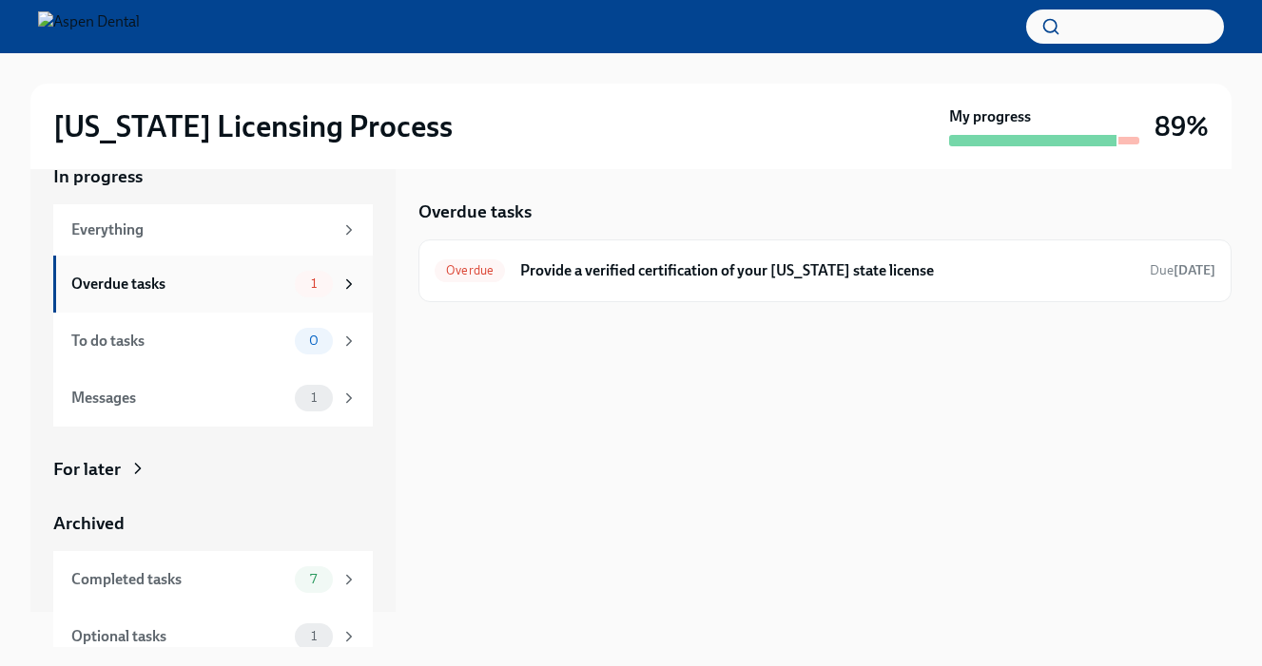
scroll to position [42, 0]
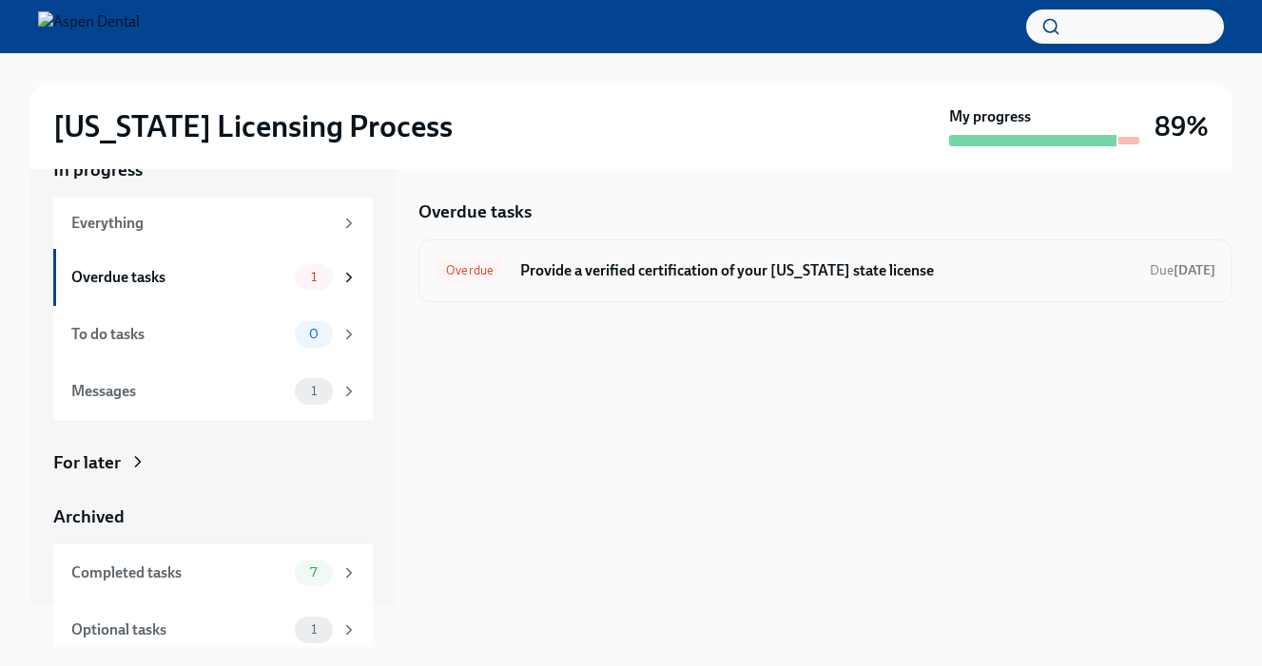
click at [559, 242] on div "Overdue Provide a verified certification of your [US_STATE] state license Due […" at bounding box center [824, 271] width 813 height 63
click at [597, 264] on h6 "Provide a verified certification of your [US_STATE] state license" at bounding box center [827, 270] width 614 height 21
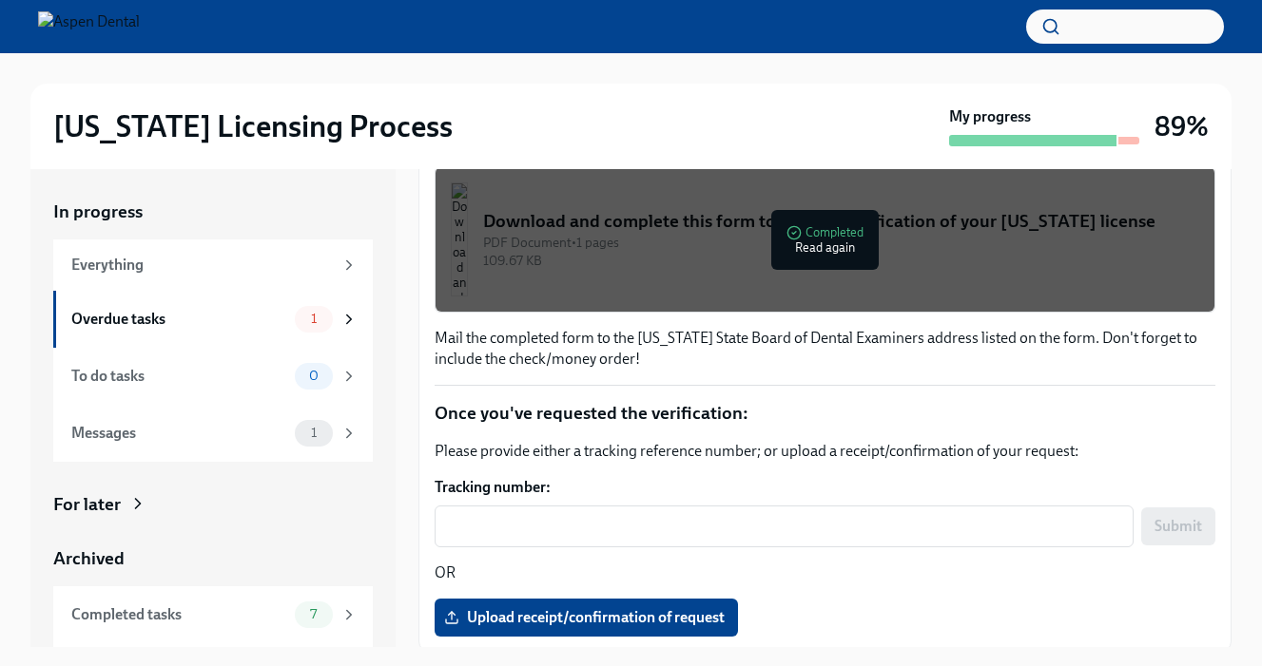
scroll to position [302, 0]
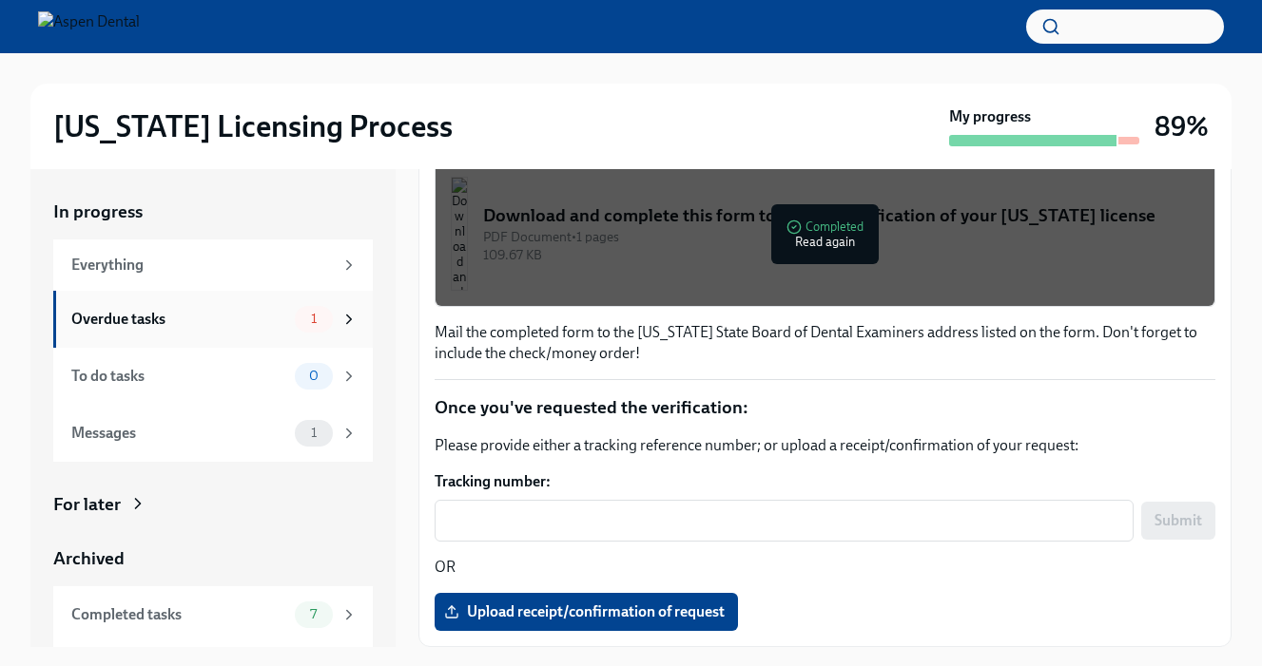
click at [286, 346] on div "Overdue tasks 1" at bounding box center [212, 319] width 319 height 57
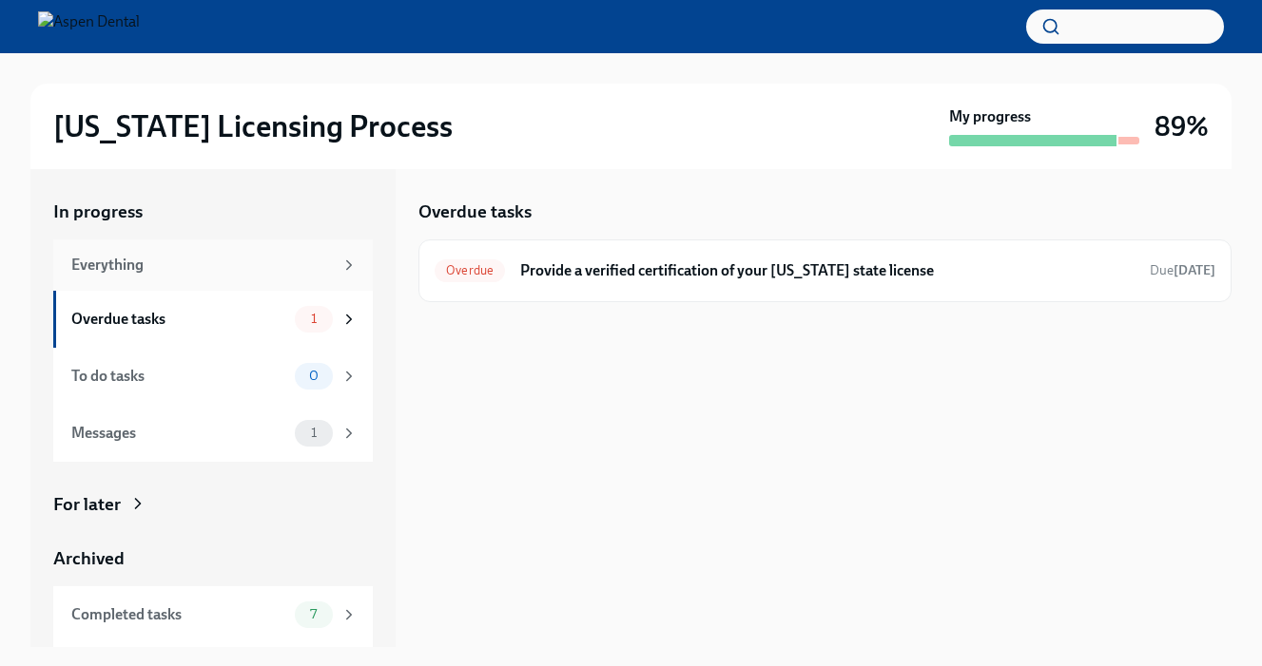
click at [275, 275] on div "Everything" at bounding box center [201, 265] width 261 height 21
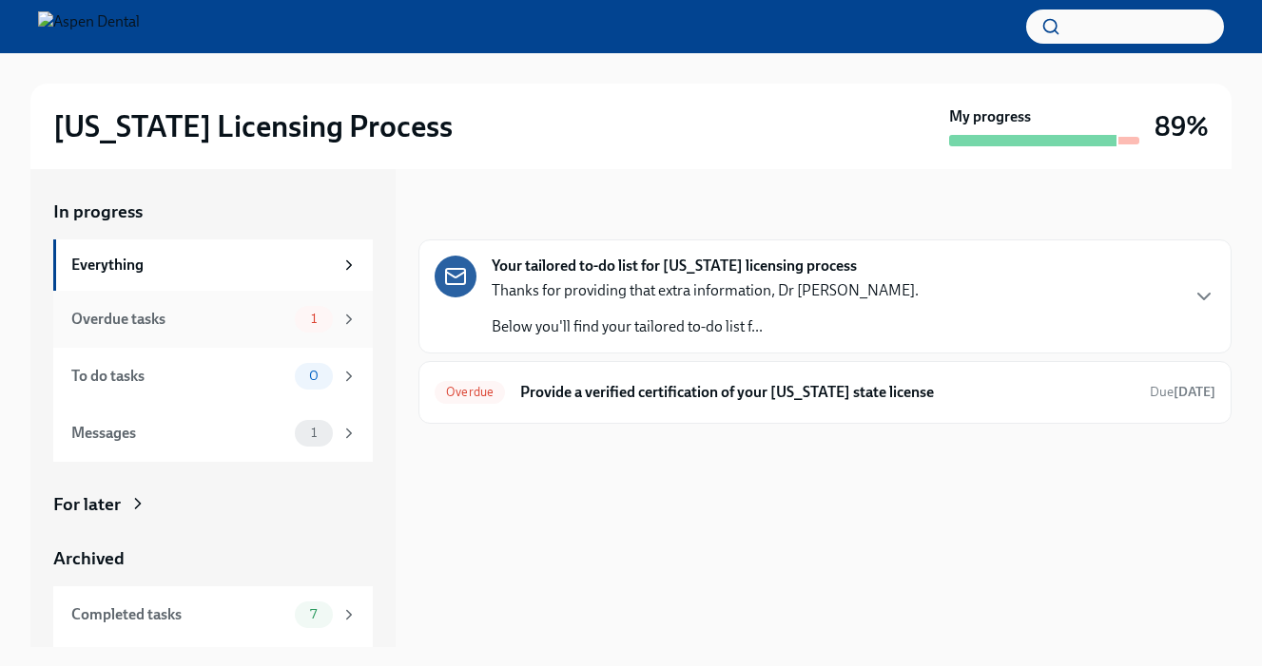
click at [275, 310] on div "Overdue tasks" at bounding box center [179, 319] width 216 height 21
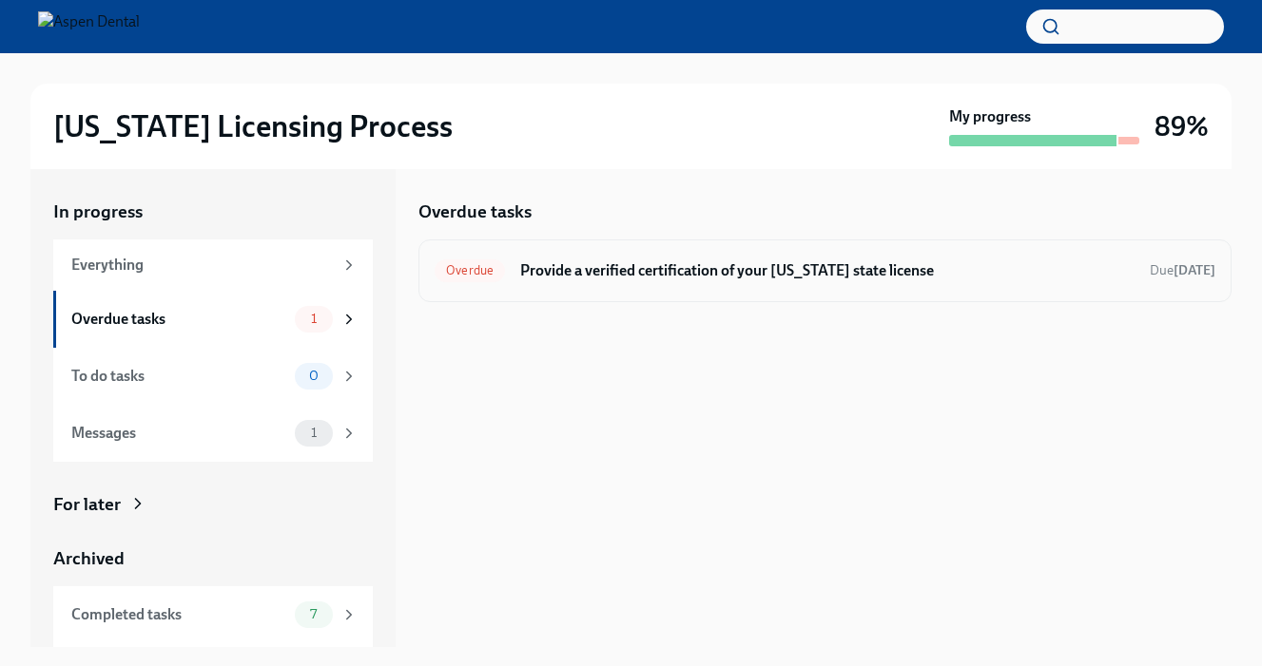
click at [857, 257] on div "Overdue Provide a verified certification of your [US_STATE] state license Due […" at bounding box center [824, 271] width 780 height 30
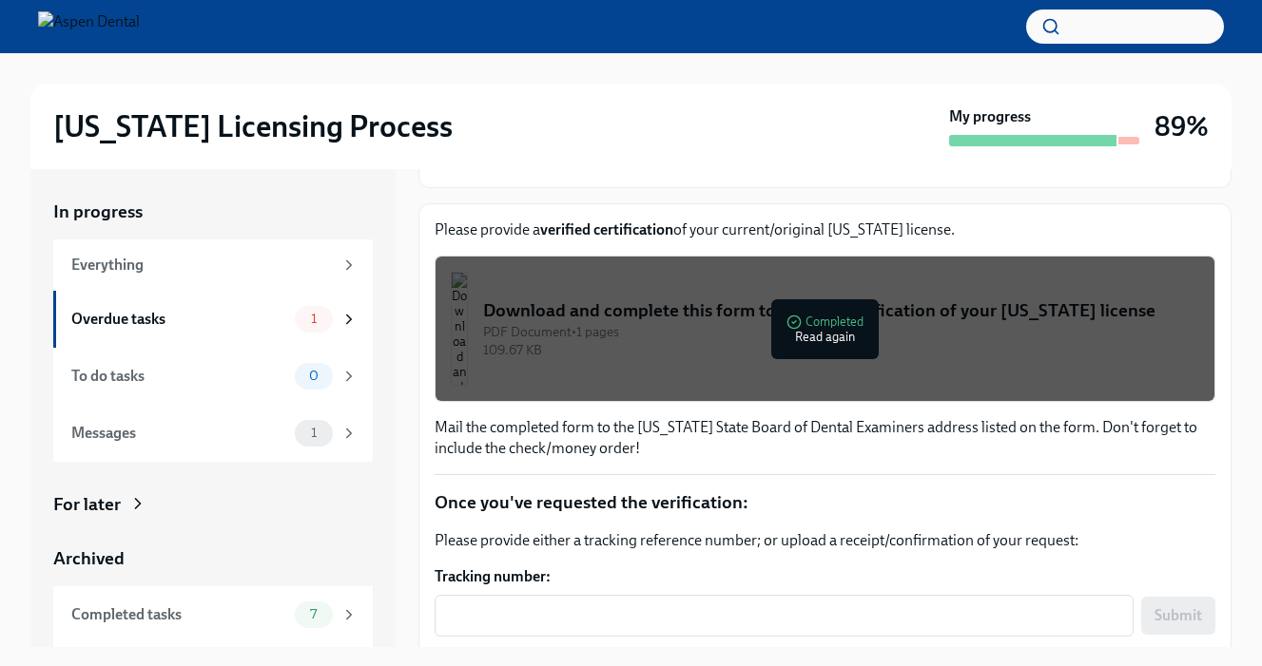
scroll to position [297, 0]
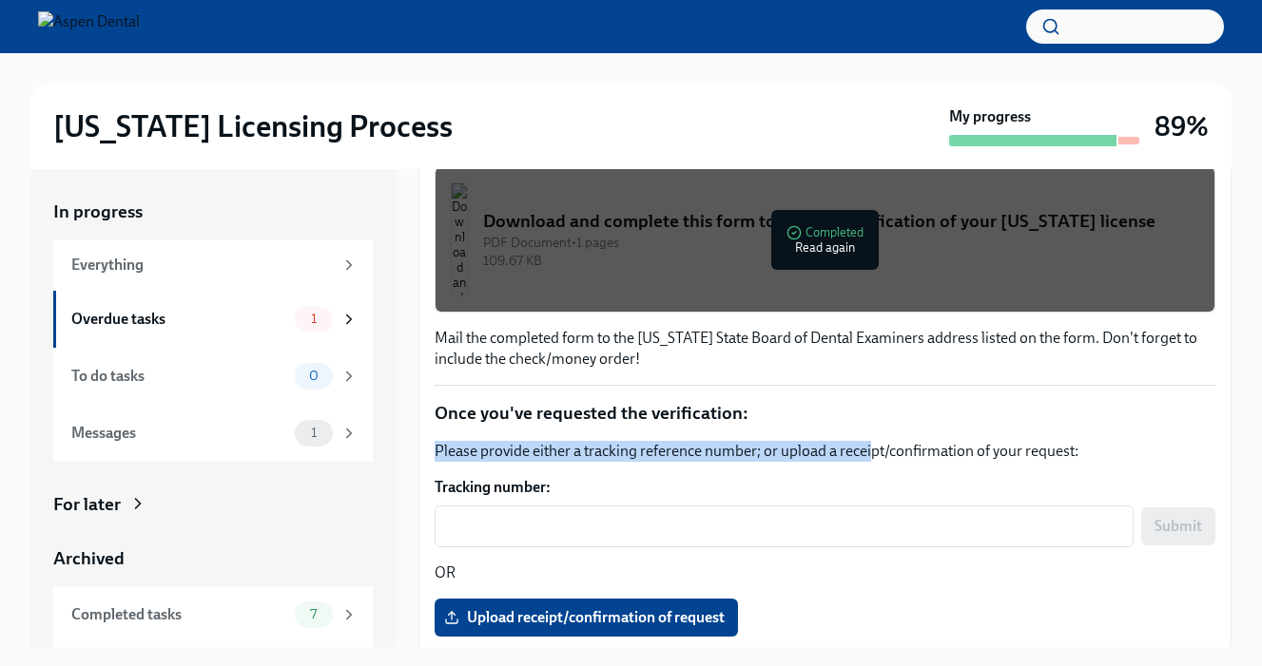
drag, startPoint x: 438, startPoint y: 449, endPoint x: 865, endPoint y: 460, distance: 427.0
click at [865, 460] on p "Please provide either a tracking reference number; or upload a receipt/confirma…" at bounding box center [824, 451] width 780 height 21
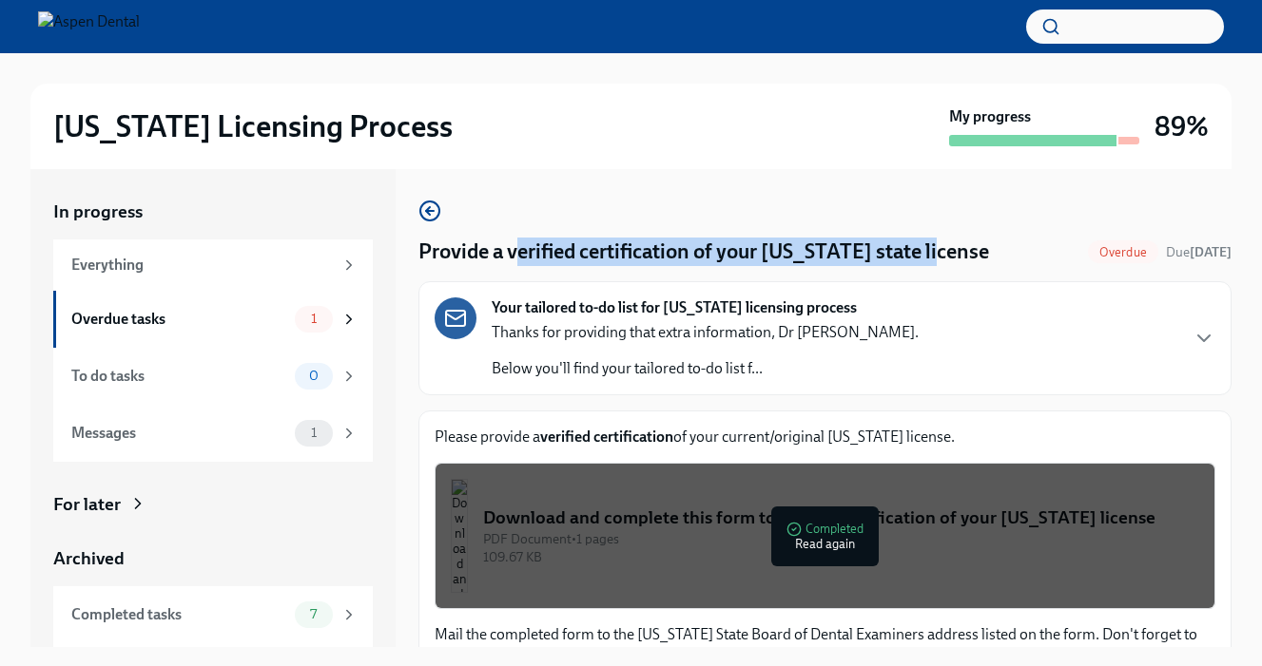
drag, startPoint x: 513, startPoint y: 251, endPoint x: 949, endPoint y: 243, distance: 435.5
click at [949, 243] on h4 "Provide a verified certification of your [US_STATE] state license" at bounding box center [703, 252] width 570 height 29
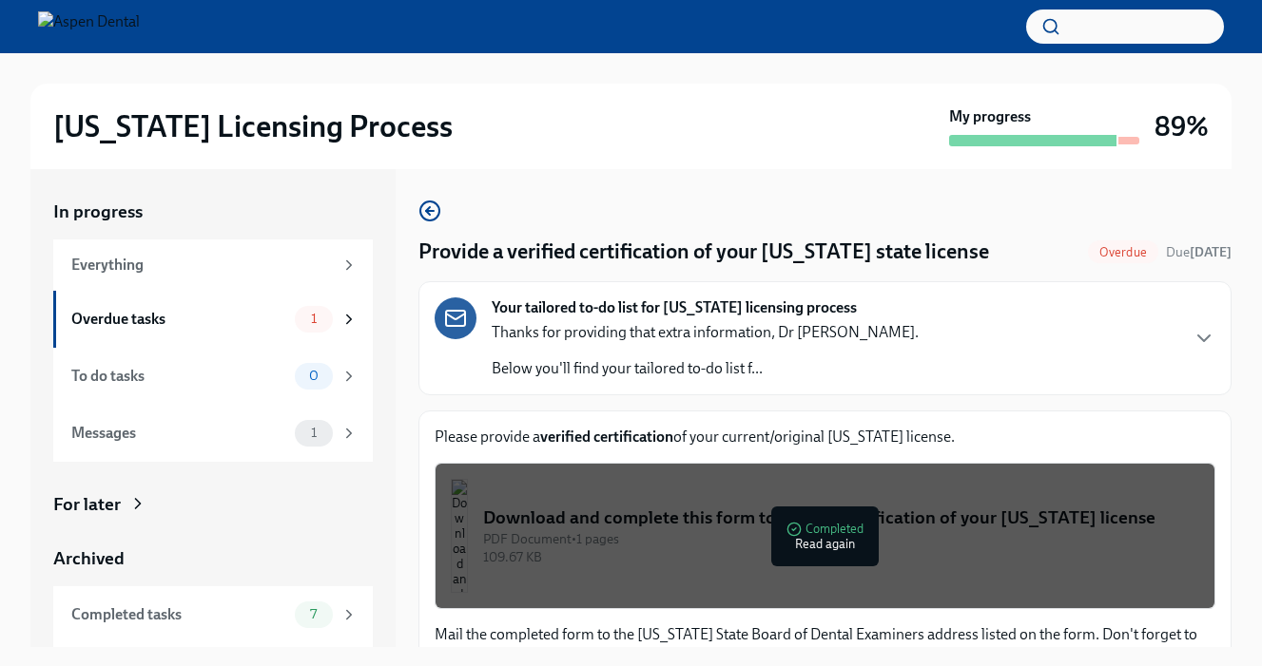
click at [437, 245] on h4 "Provide a verified certification of your [US_STATE] state license" at bounding box center [703, 252] width 570 height 29
click at [947, 297] on div "Your tailored to-do list for [US_STATE] licensing process Thanks for providing …" at bounding box center [824, 338] width 813 height 114
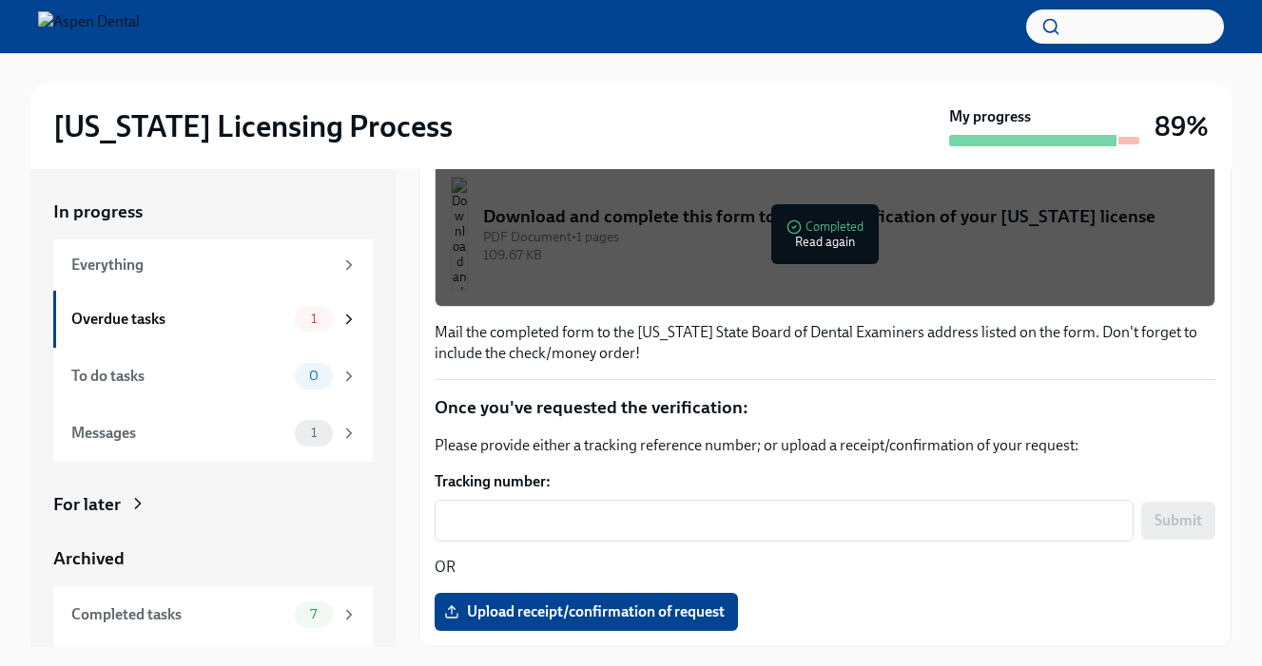
scroll to position [1004, 0]
click at [541, 231] on button "Download and complete this form to request verification of your [US_STATE] lice…" at bounding box center [824, 234] width 780 height 146
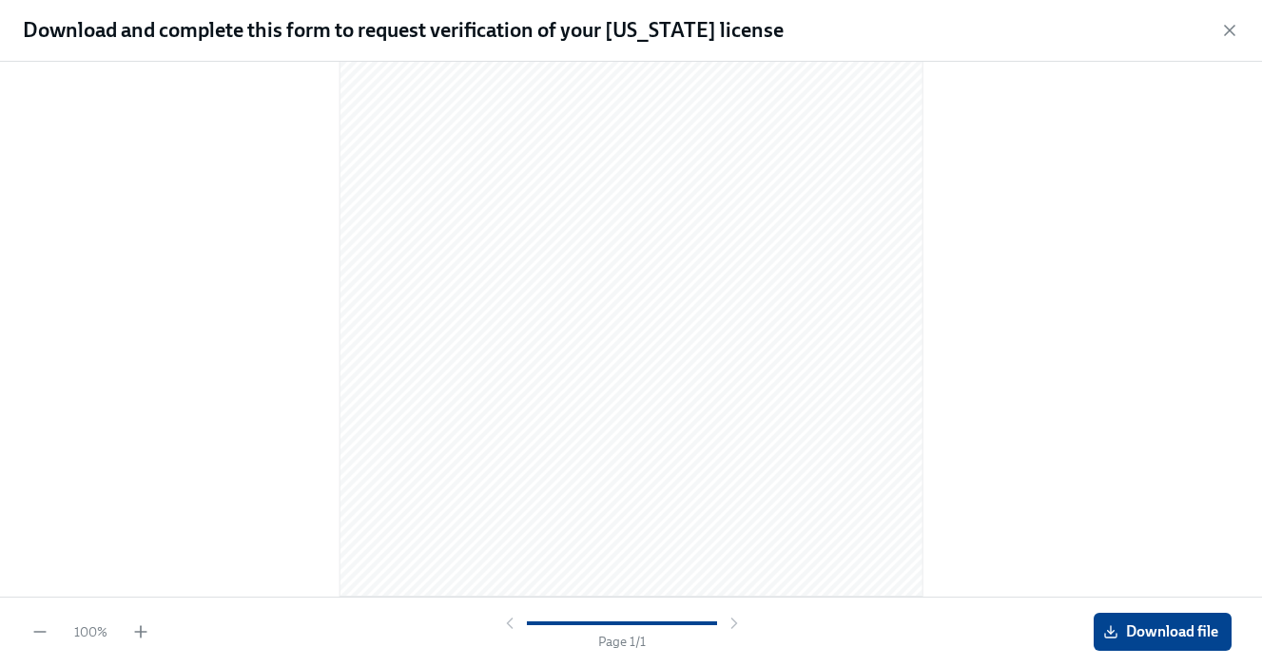
scroll to position [0, 0]
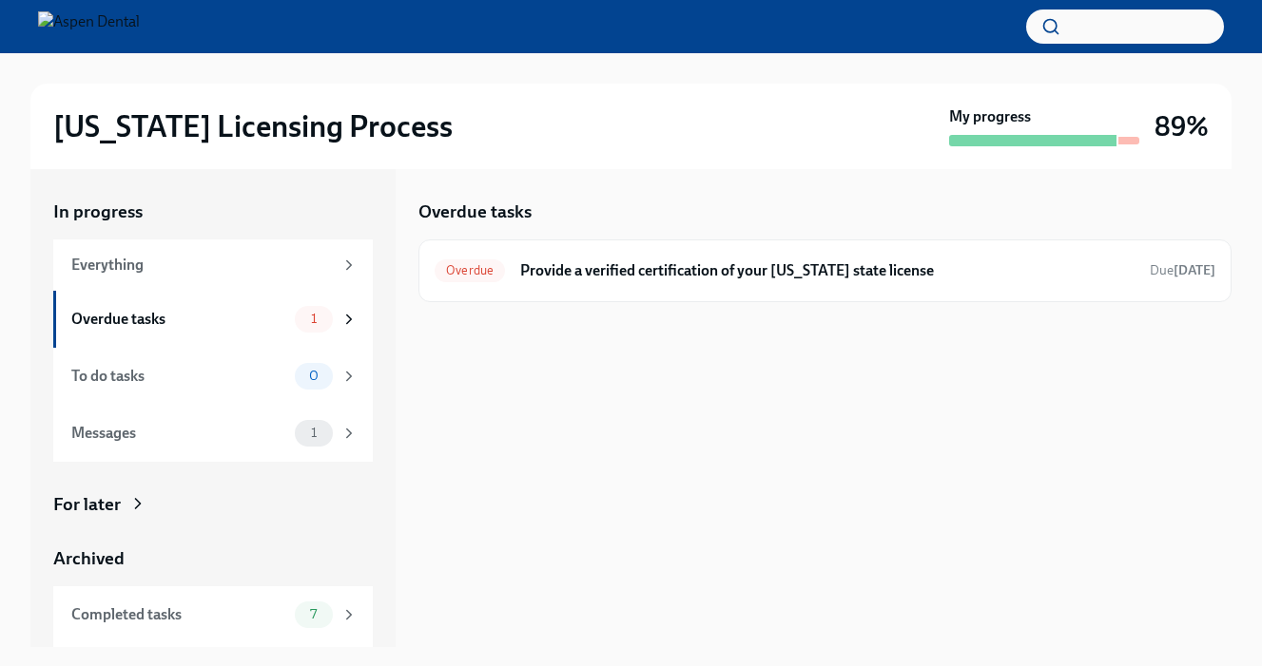
drag, startPoint x: 37, startPoint y: 151, endPoint x: 395, endPoint y: 135, distance: 358.8
click at [395, 135] on div "[US_STATE] Licensing Process My progress 89%" at bounding box center [630, 127] width 1201 height 86
click at [233, 259] on div "Everything" at bounding box center [201, 265] width 261 height 21
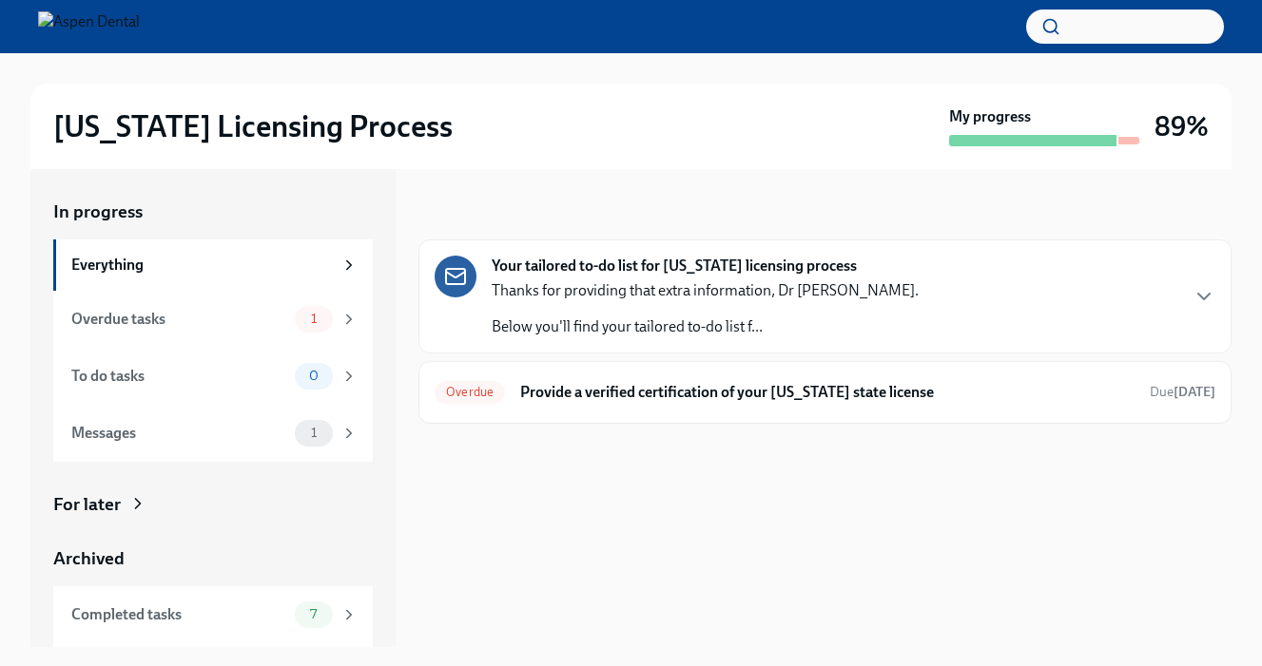
click at [672, 290] on p "Thanks for providing that extra information, Dr [PERSON_NAME]." at bounding box center [704, 290] width 427 height 21
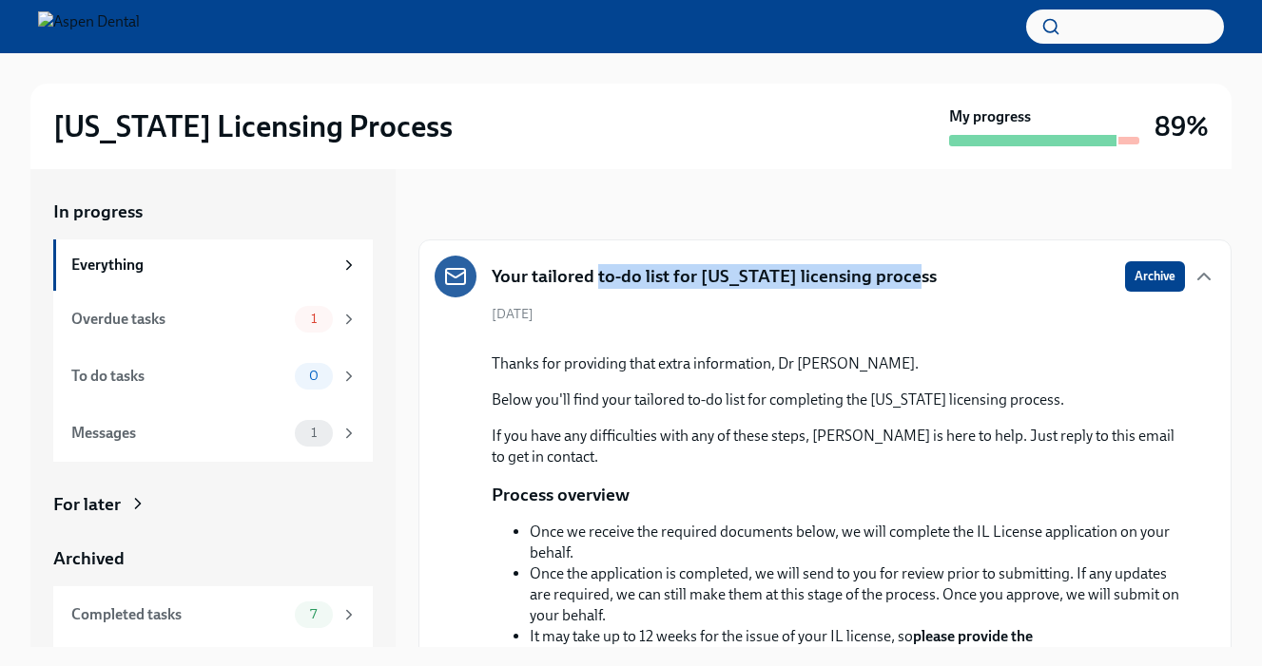
drag, startPoint x: 597, startPoint y: 276, endPoint x: 894, endPoint y: 282, distance: 296.7
click at [894, 282] on div "Your tailored to-do list for [US_STATE] licensing process Archive" at bounding box center [824, 277] width 780 height 42
copy h5 "to-do list for [US_STATE] licensing process"
